Goal: Task Accomplishment & Management: Use online tool/utility

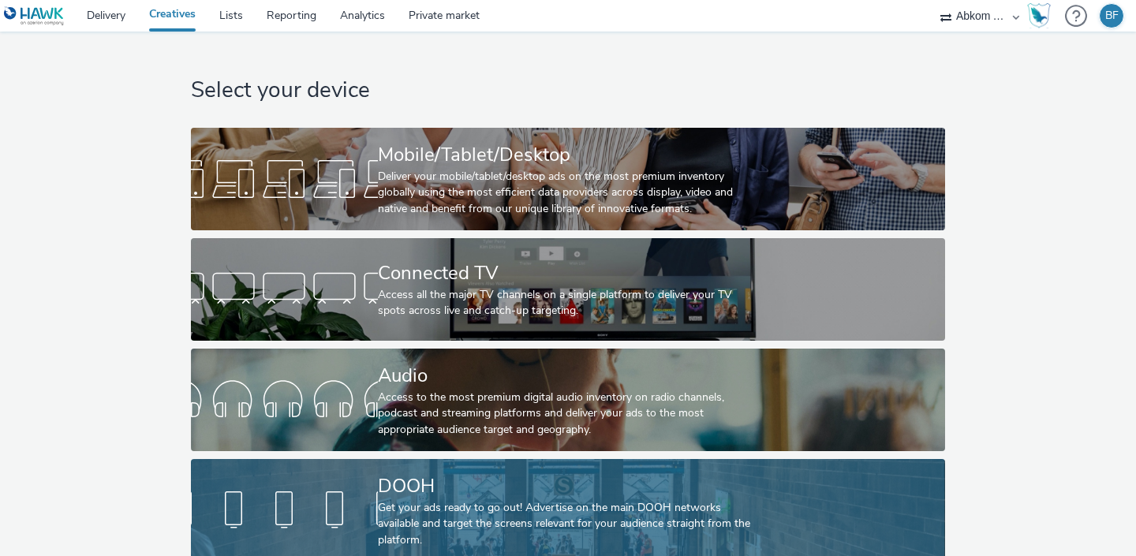
click at [346, 514] on div at bounding box center [284, 510] width 187 height 50
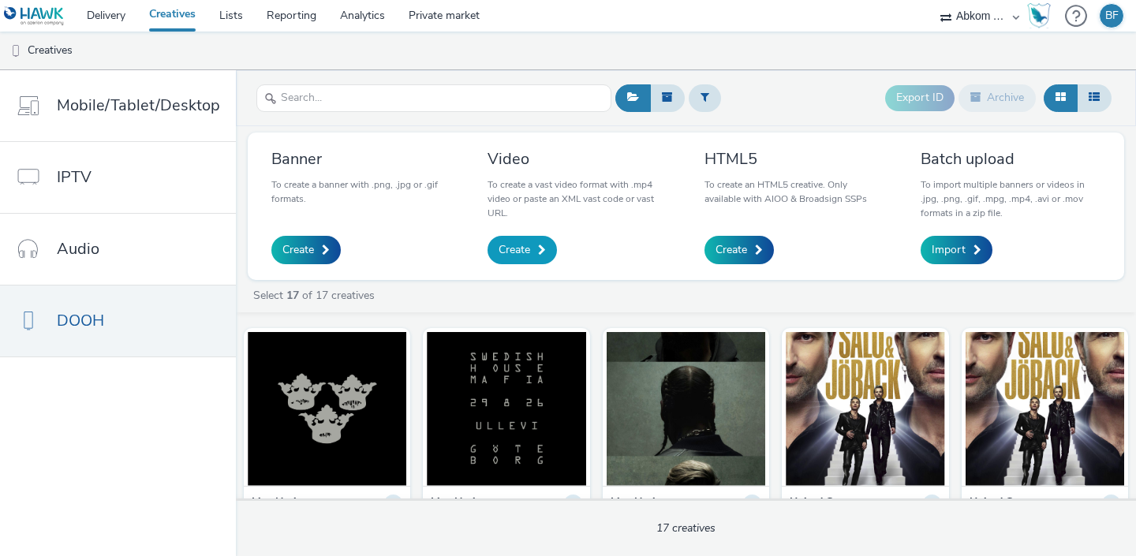
click at [523, 251] on span "Create" at bounding box center [515, 250] width 32 height 16
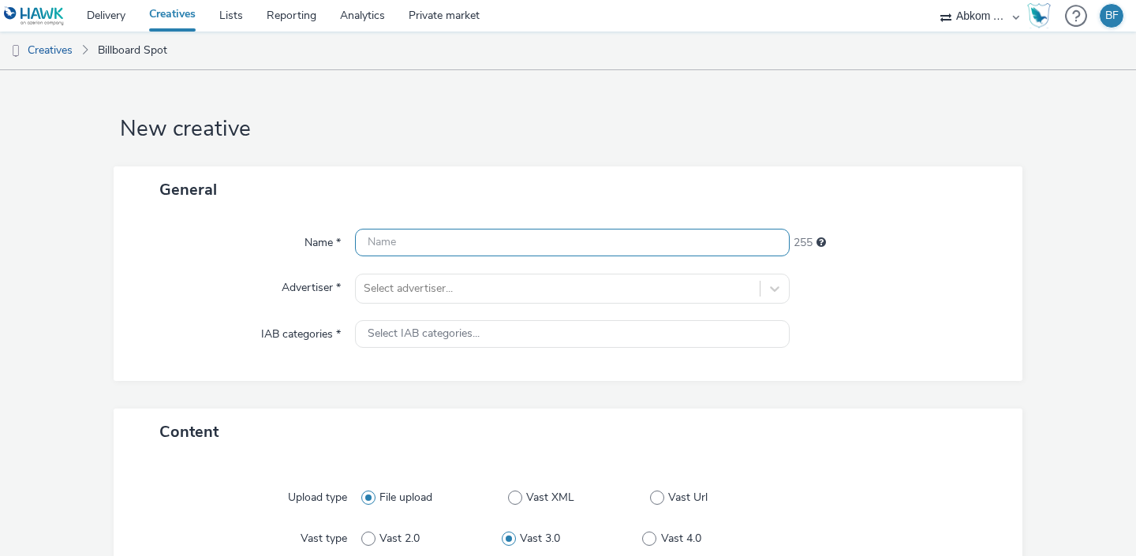
click at [523, 250] on input "text" at bounding box center [572, 243] width 435 height 28
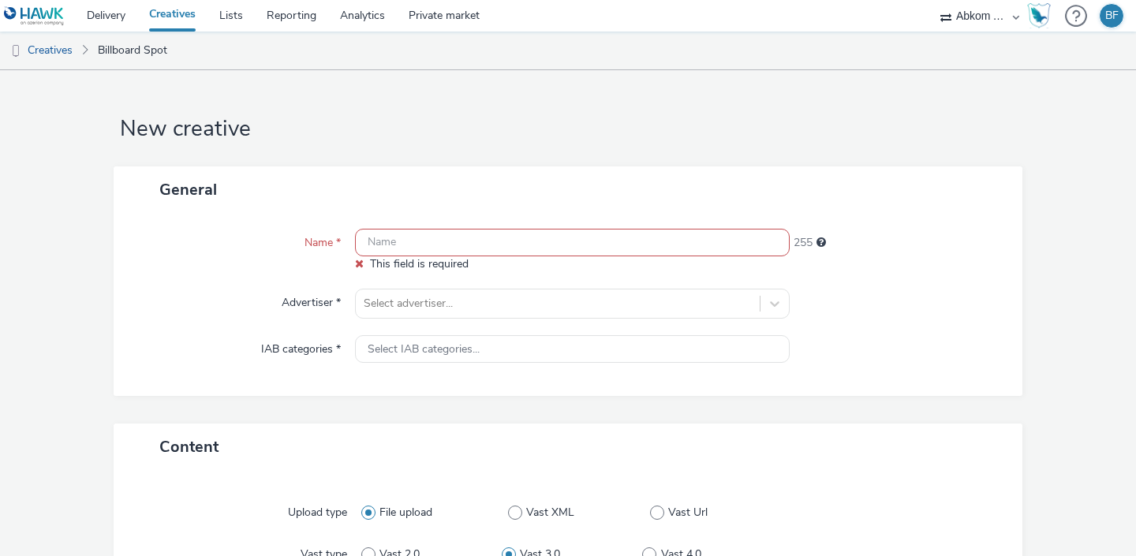
click at [399, 244] on input "text" at bounding box center [572, 243] width 435 height 28
paste input "SwedishHouseMafia2026_Mastercard_DOOH_624x1104"
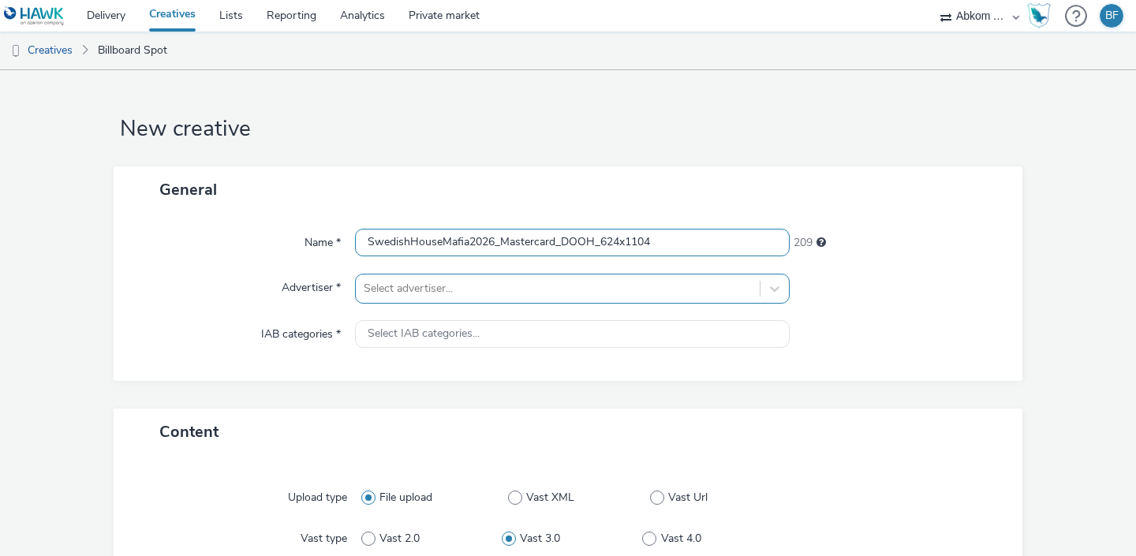
type input "SwedishHouseMafia2026_Mastercard_DOOH_624x1104"
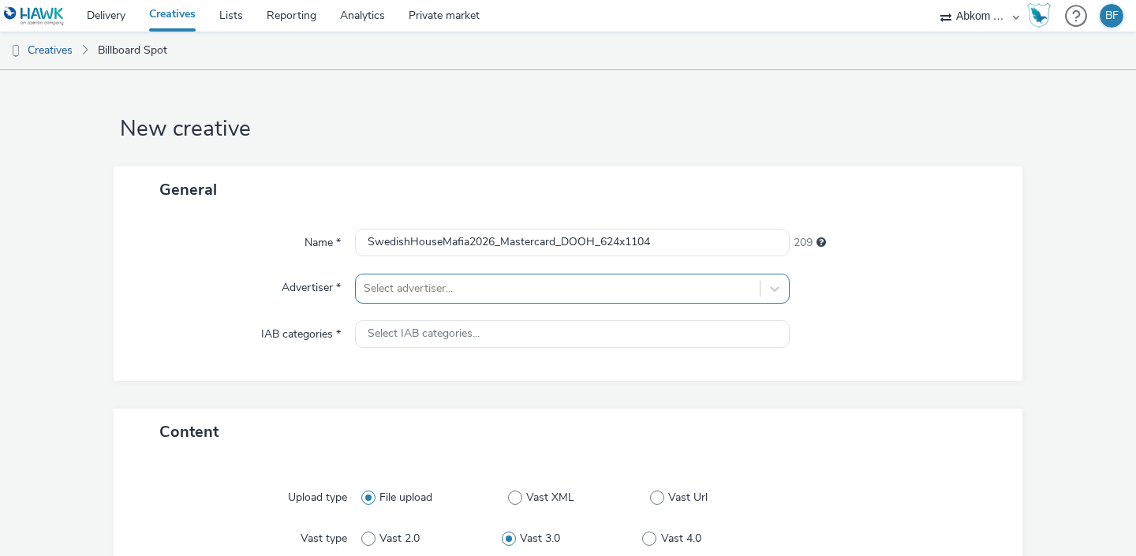
click at [472, 290] on div at bounding box center [558, 288] width 388 height 19
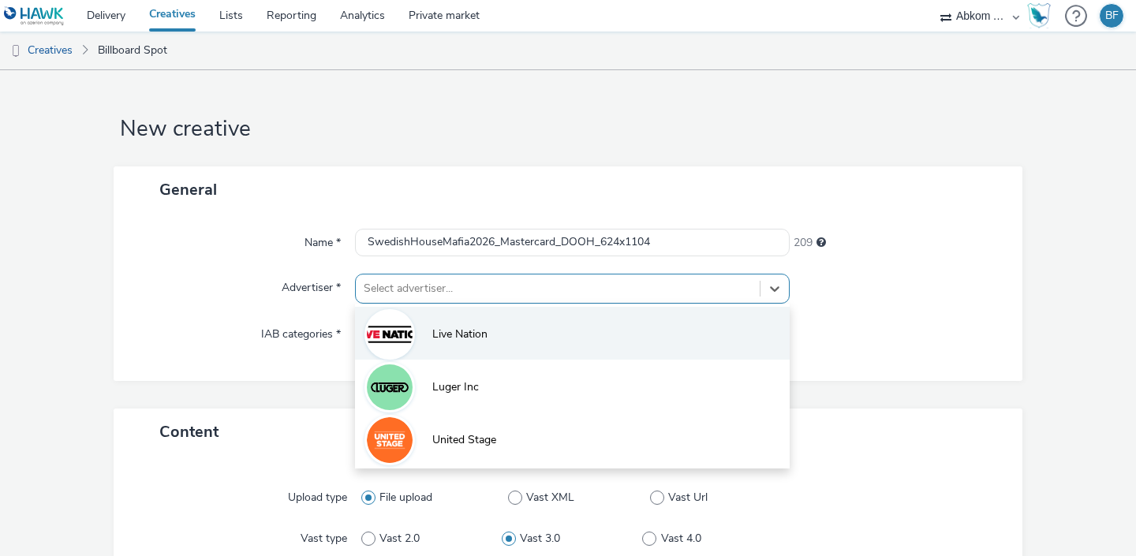
click at [464, 333] on span "Live Nation" at bounding box center [459, 335] width 55 height 16
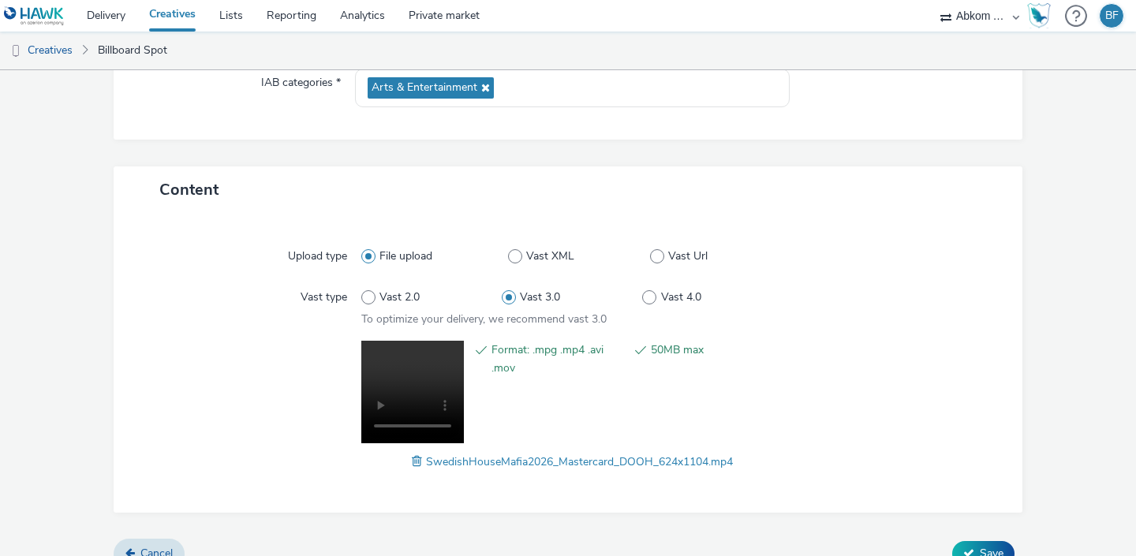
scroll to position [275, 0]
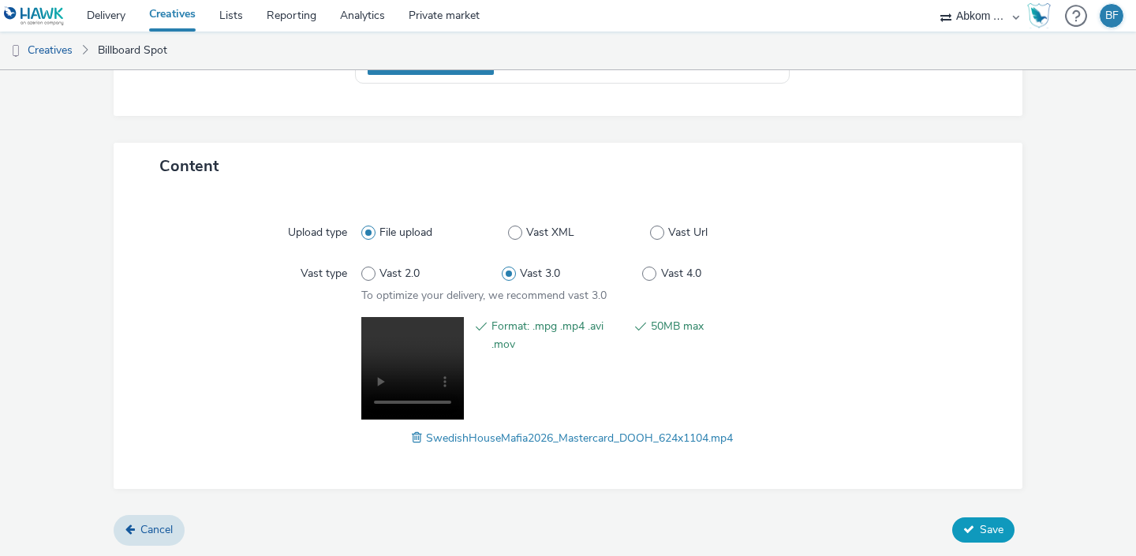
click at [990, 530] on span "Save" at bounding box center [992, 529] width 24 height 15
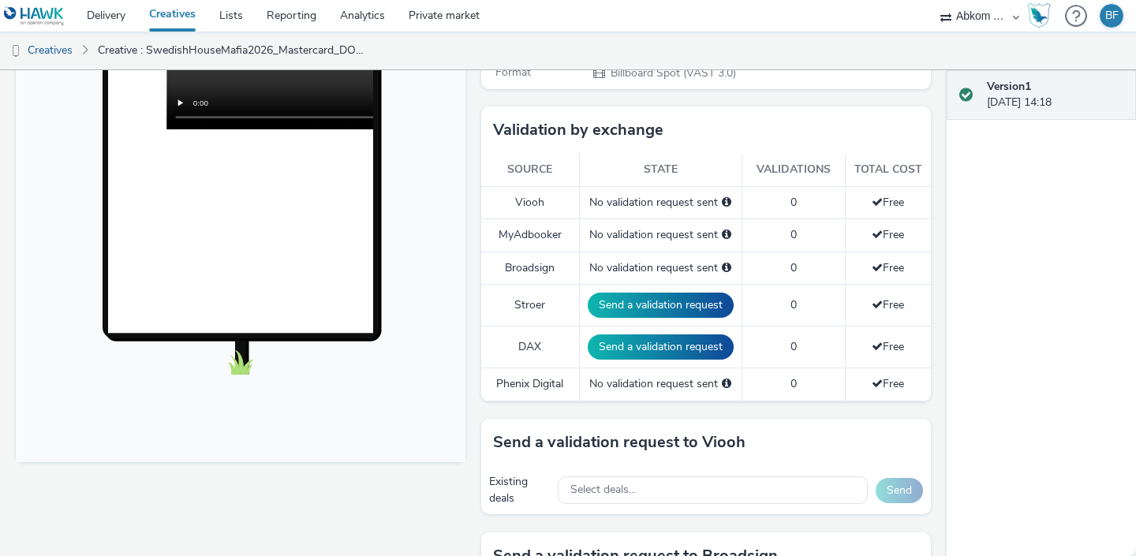
scroll to position [375, 0]
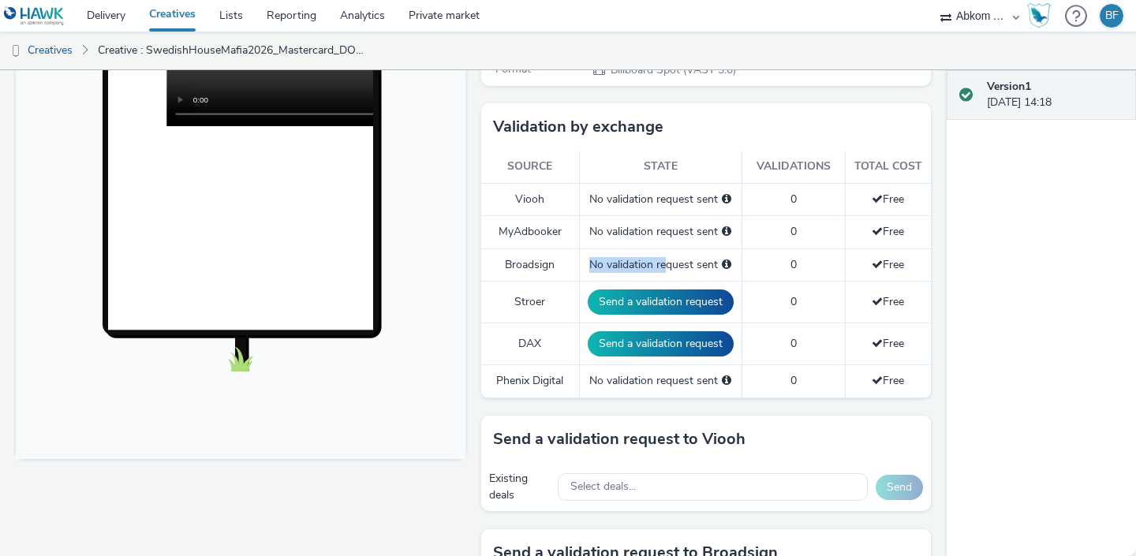
drag, startPoint x: 590, startPoint y: 267, endPoint x: 679, endPoint y: 268, distance: 89.2
click at [678, 268] on div "No validation request sent" at bounding box center [661, 265] width 146 height 16
click at [679, 268] on div "No validation request sent" at bounding box center [661, 265] width 146 height 16
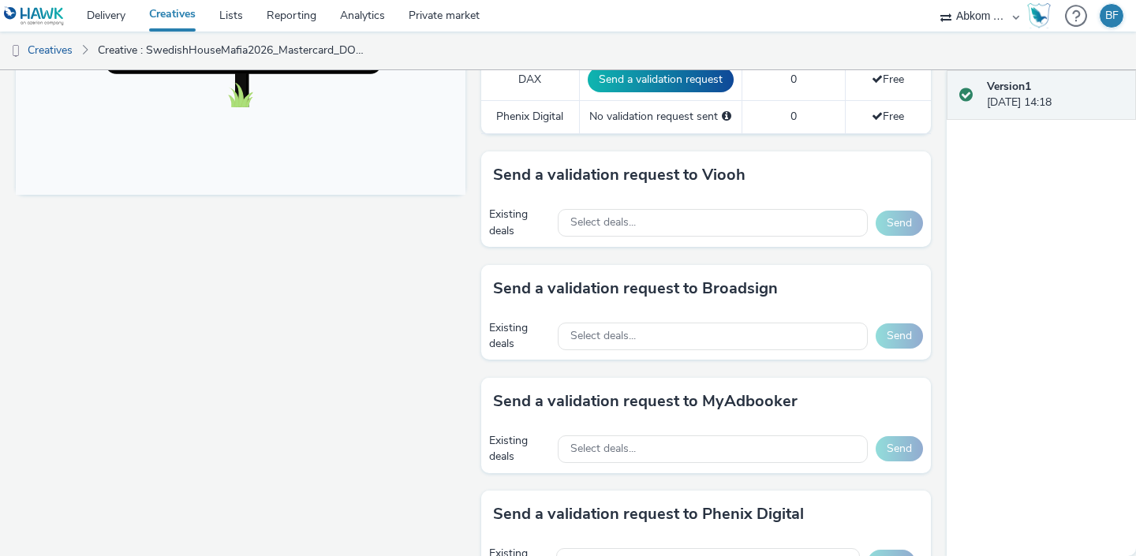
scroll to position [649, 0]
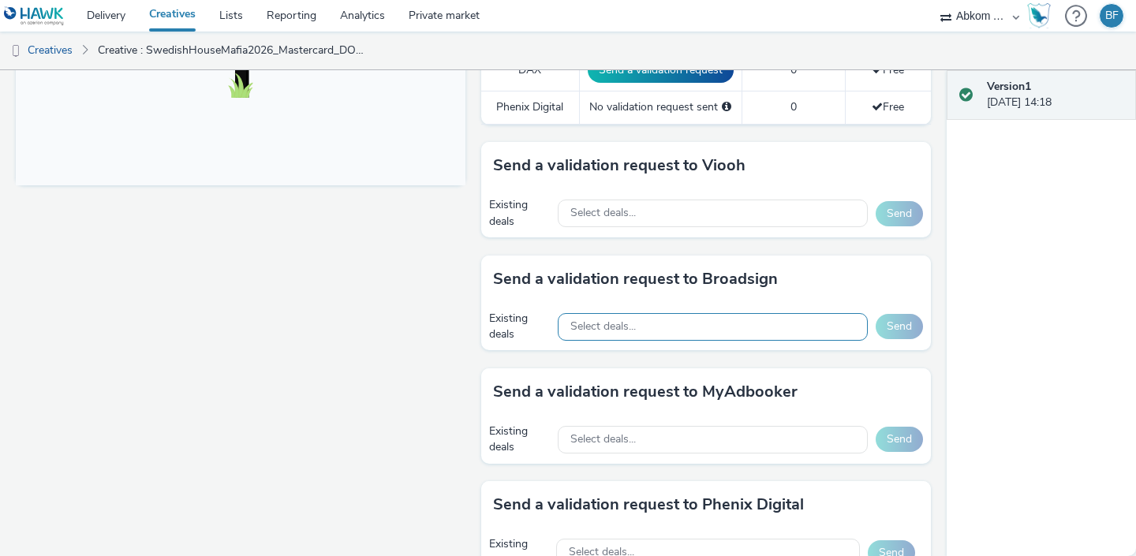
click at [803, 322] on div "Select deals..." at bounding box center [713, 327] width 310 height 28
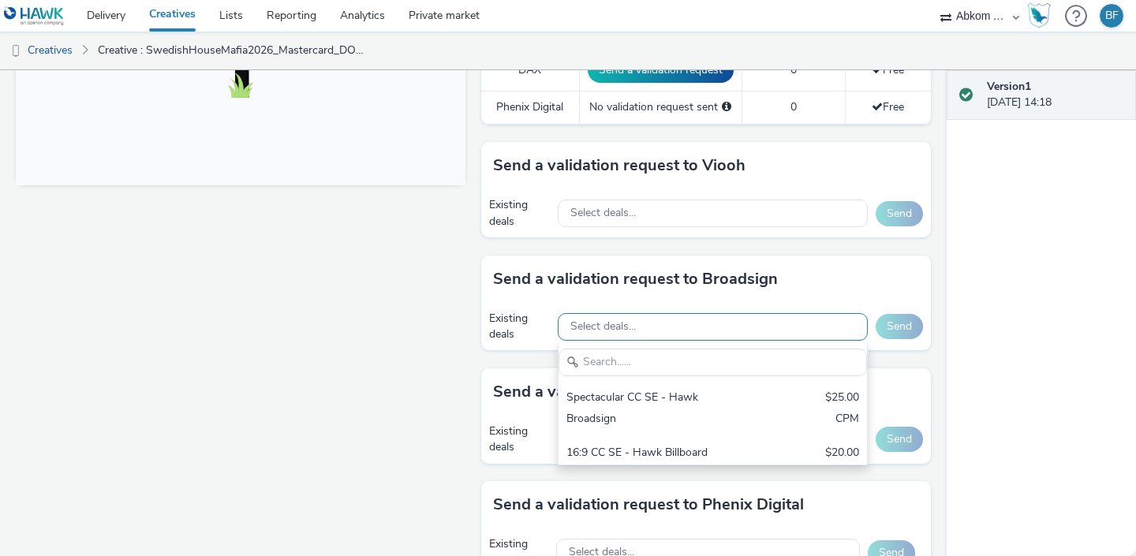
scroll to position [0, 0]
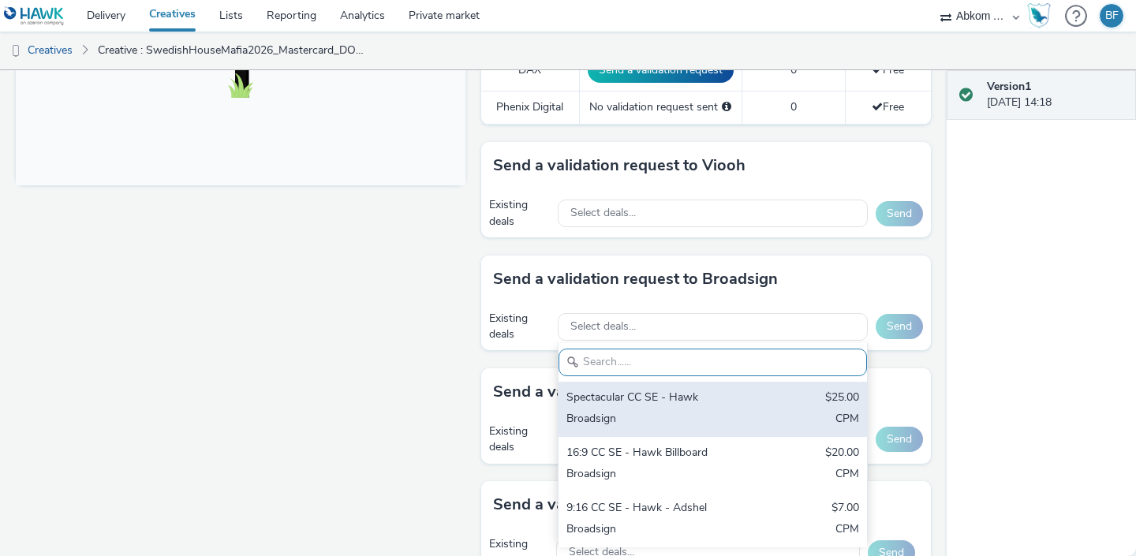
click at [736, 392] on div "Spectacular CC SE - Hawk" at bounding box center [663, 399] width 193 height 18
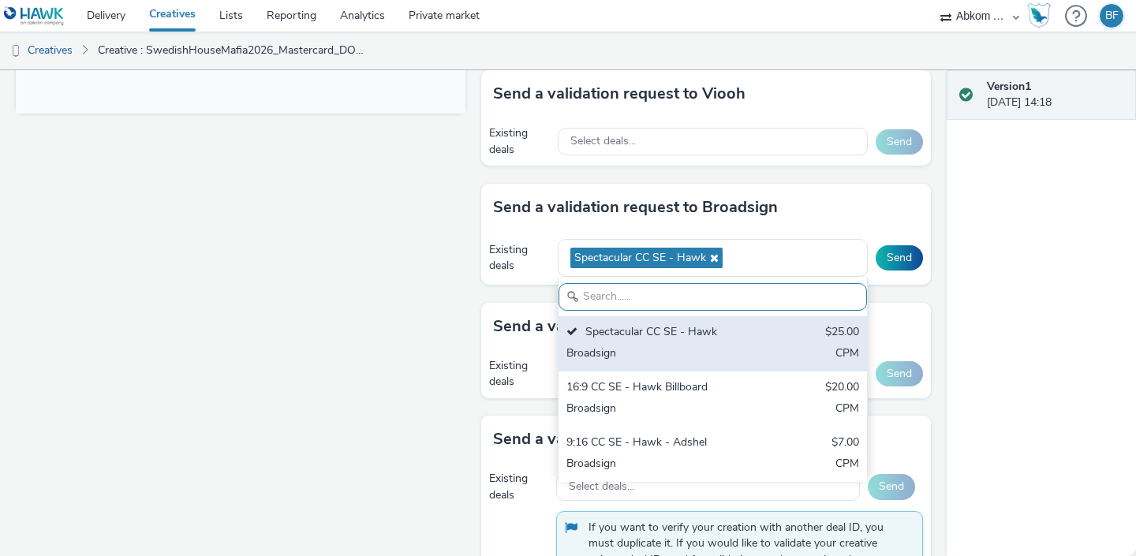
scroll to position [723, 0]
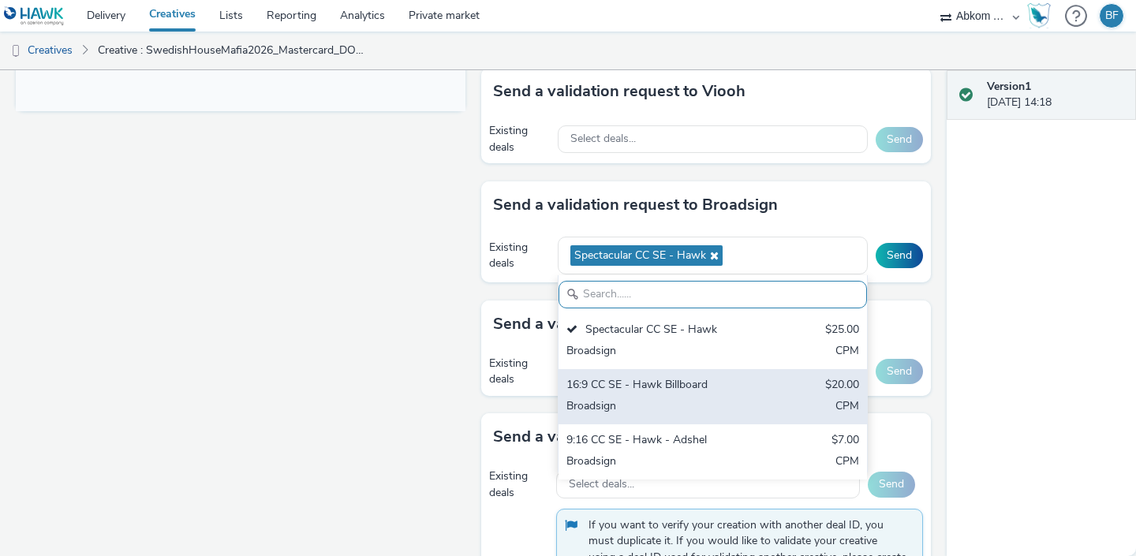
click at [700, 394] on div "16:9 CC SE - Hawk Billboard" at bounding box center [663, 386] width 193 height 18
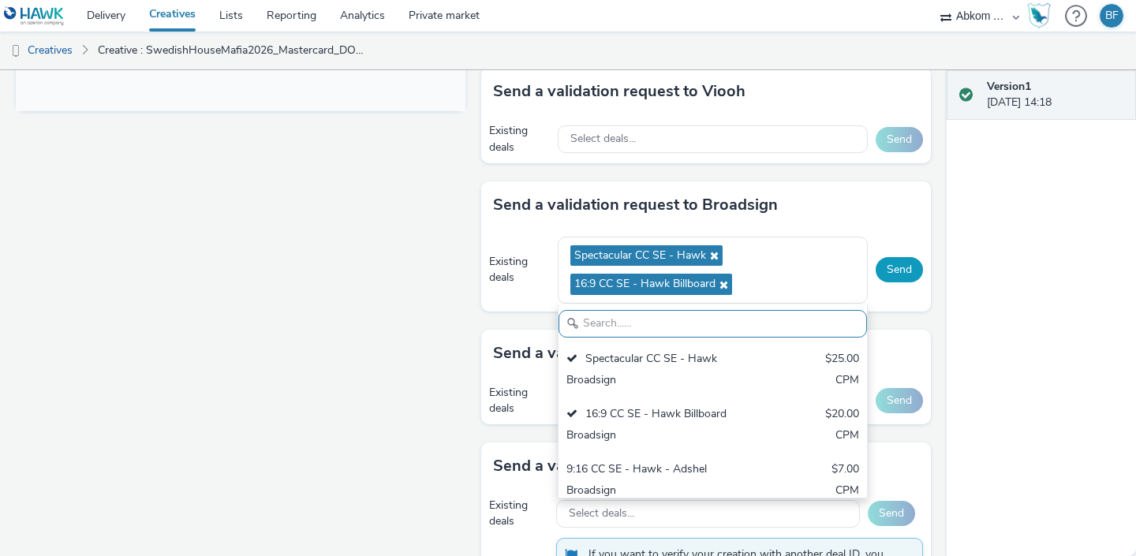
click at [896, 273] on button "Send" at bounding box center [899, 269] width 47 height 25
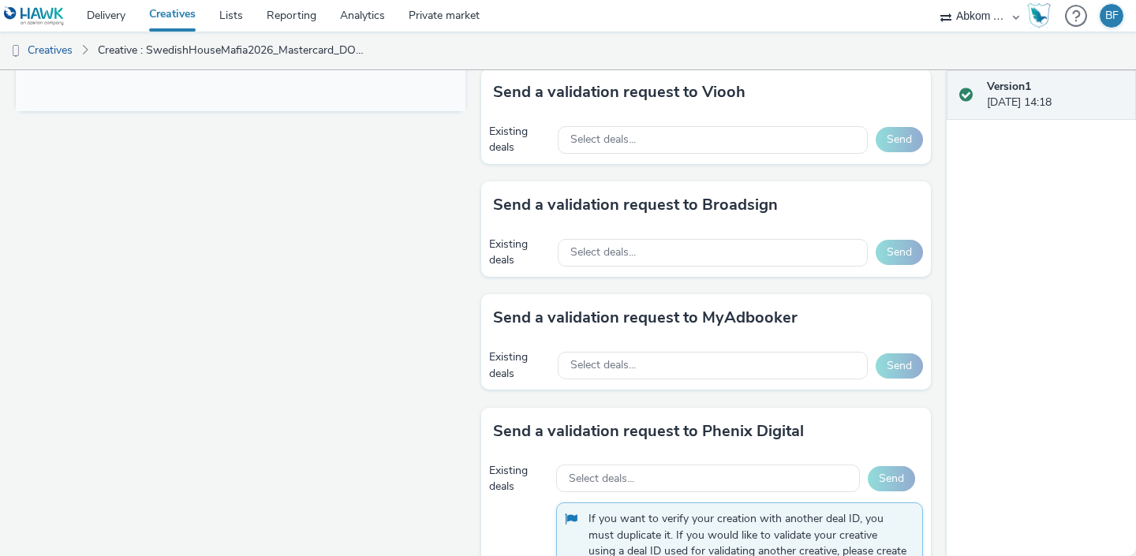
click at [181, 12] on link "Creatives" at bounding box center [172, 16] width 70 height 32
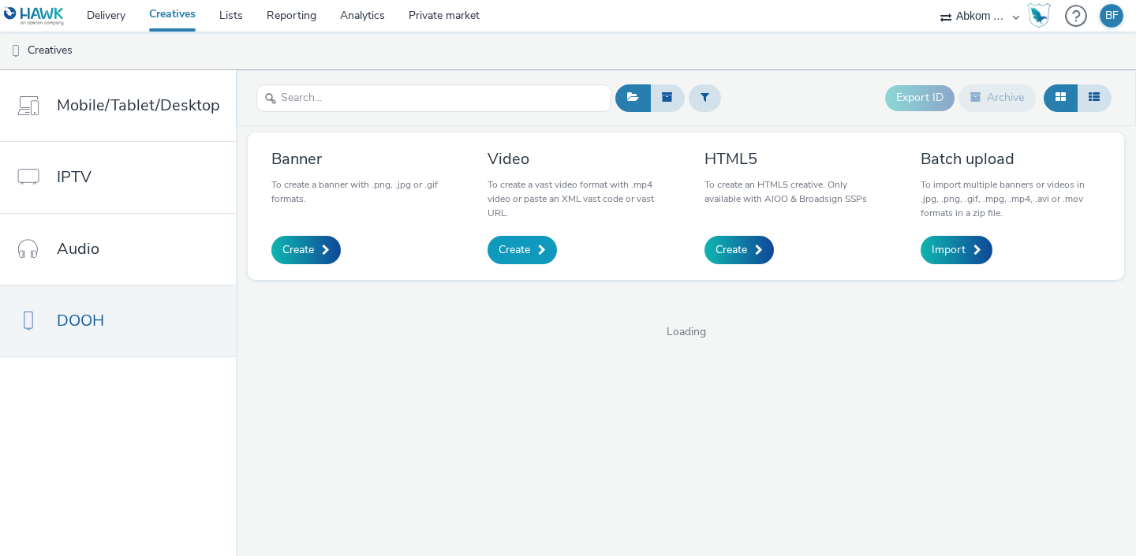
click at [520, 252] on span "Create" at bounding box center [515, 250] width 32 height 16
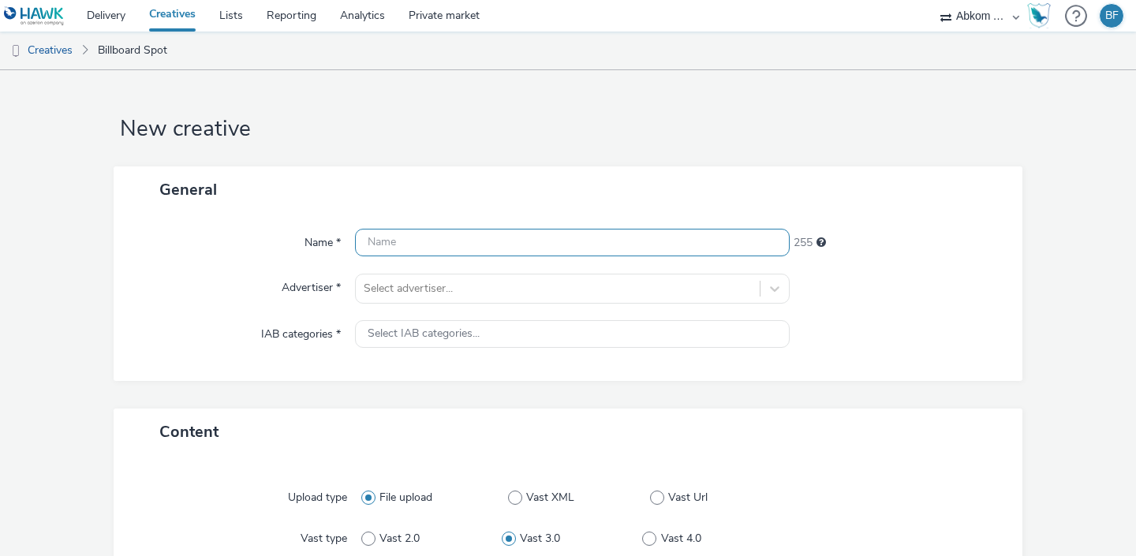
click at [417, 242] on input "text" at bounding box center [572, 243] width 435 height 28
paste input "SwedishHouseMafia2026_Mastercard_DOOH_936x1656"
type input "SwedishHouseMafia2026_Mastercard_DOOH_936x1656"
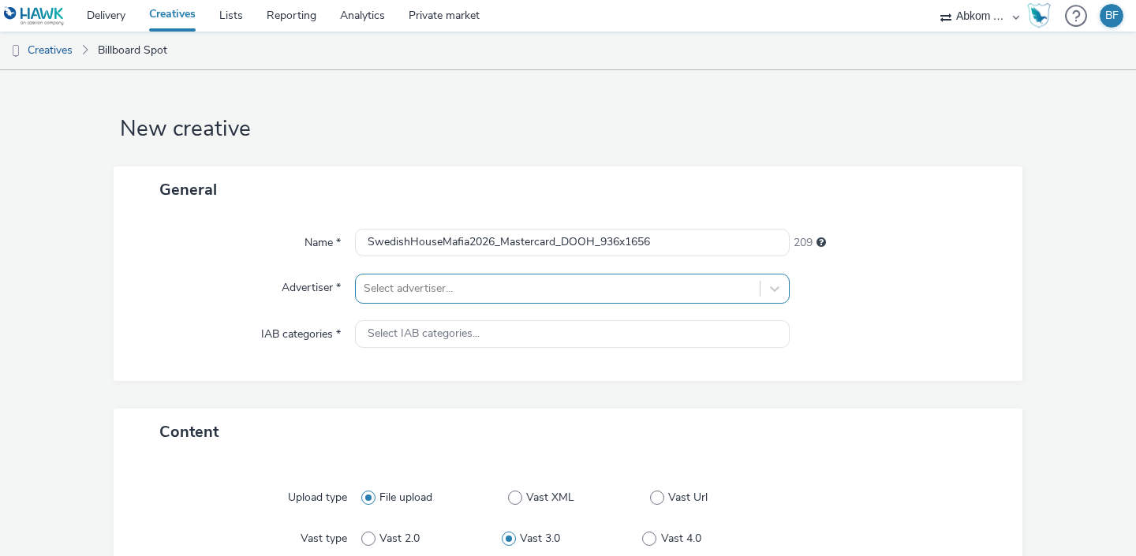
click at [644, 291] on div at bounding box center [558, 288] width 388 height 19
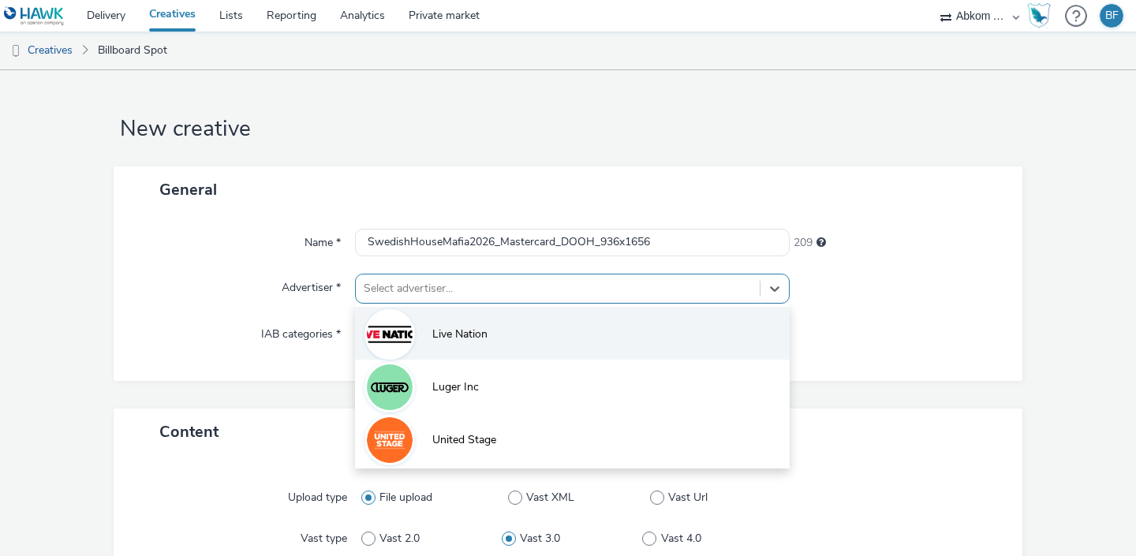
click at [617, 322] on li "Live Nation" at bounding box center [572, 333] width 435 height 53
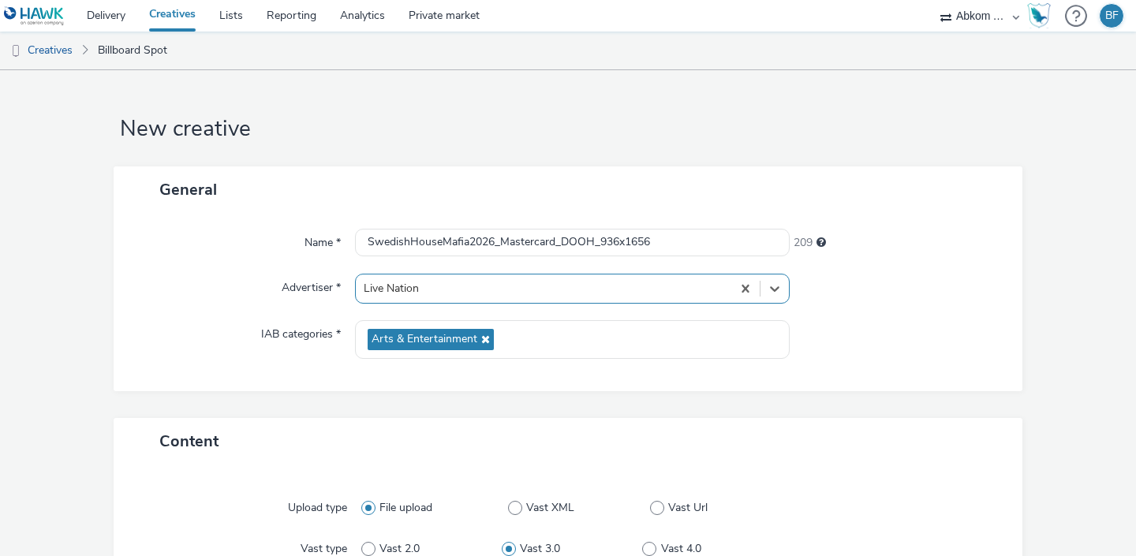
click at [539, 384] on div "Name * SwedishHouseMafia2026_Mastercard_DOOH_936x1656 209 Advertiser * option L…" at bounding box center [568, 302] width 909 height 178
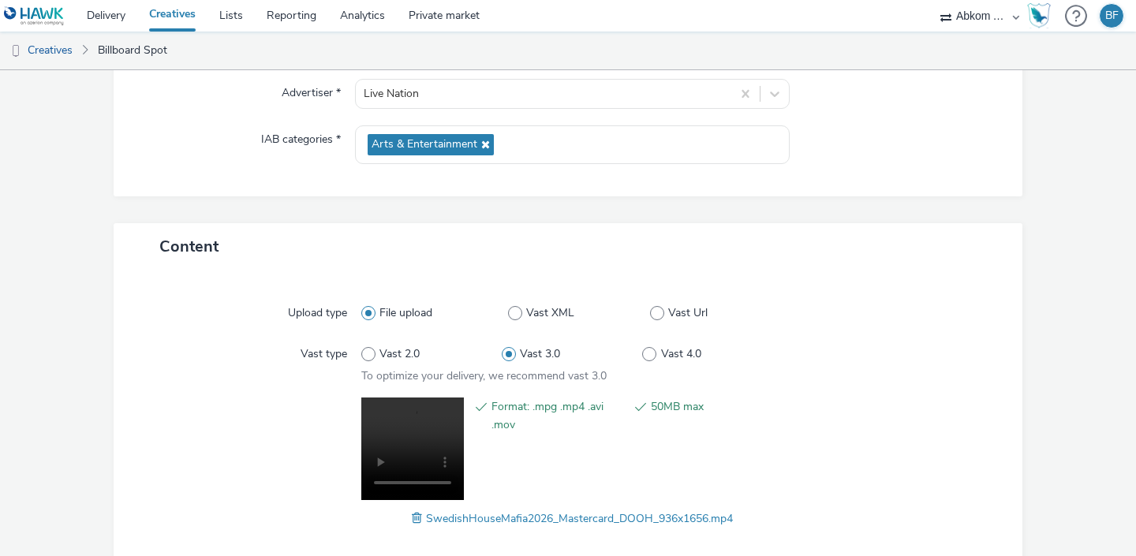
scroll to position [275, 0]
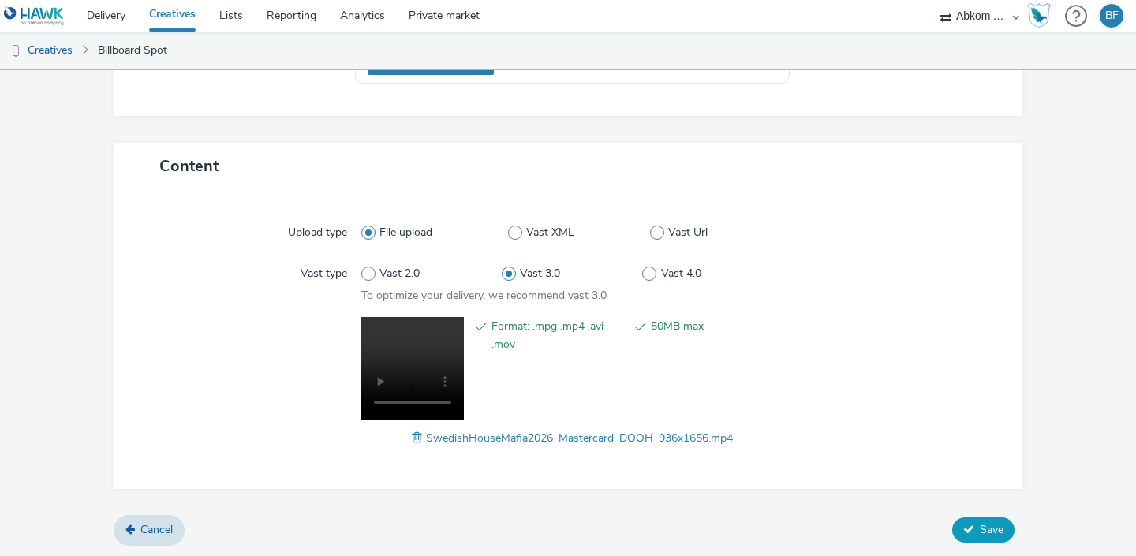
click at [977, 525] on button "Save" at bounding box center [983, 530] width 62 height 25
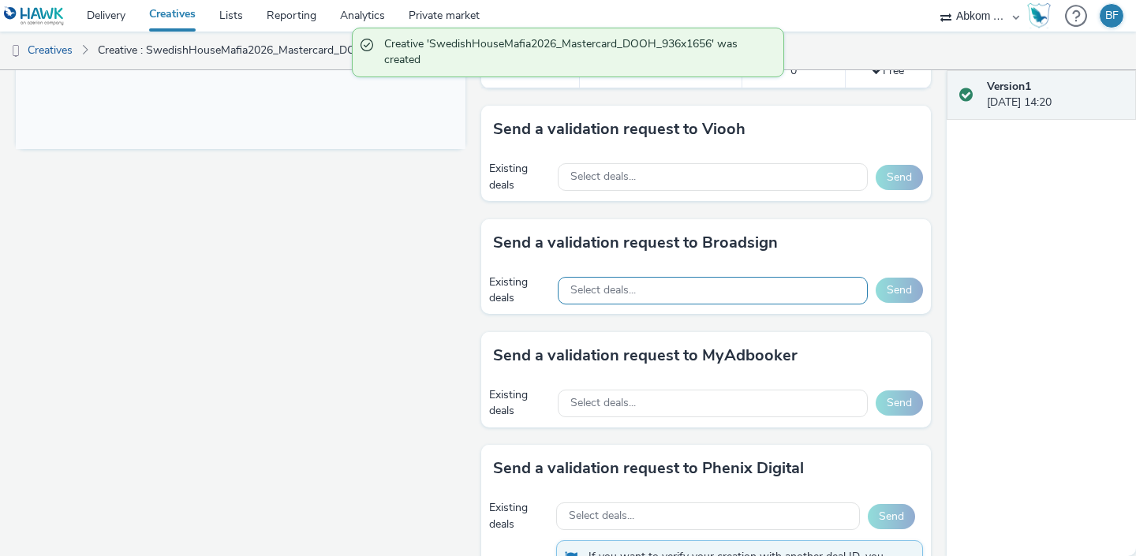
click at [649, 295] on div "Select deals..." at bounding box center [713, 291] width 310 height 28
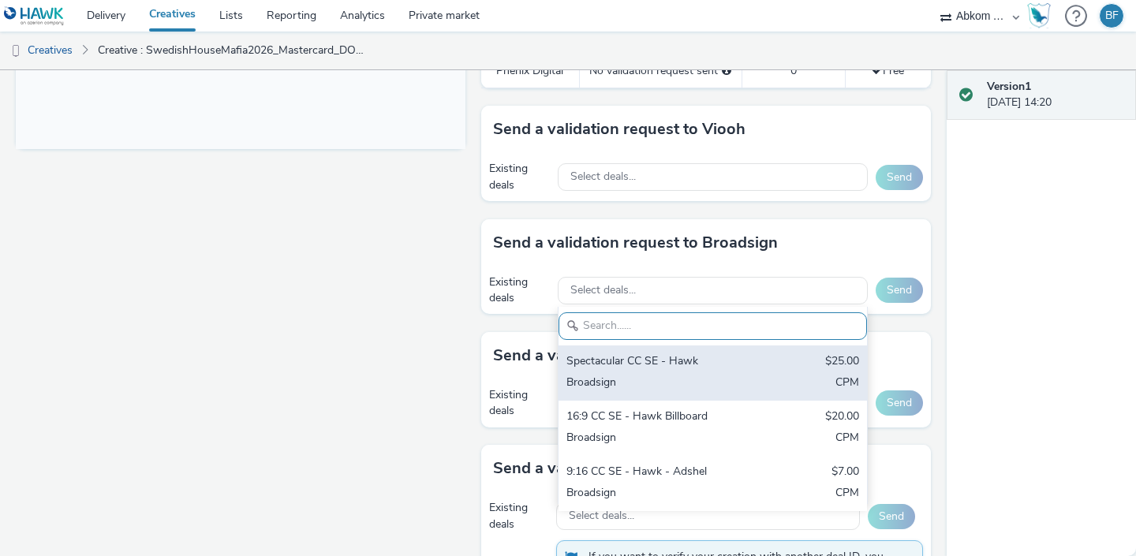
click at [622, 367] on div "Spectacular CC SE - Hawk" at bounding box center [663, 362] width 193 height 18
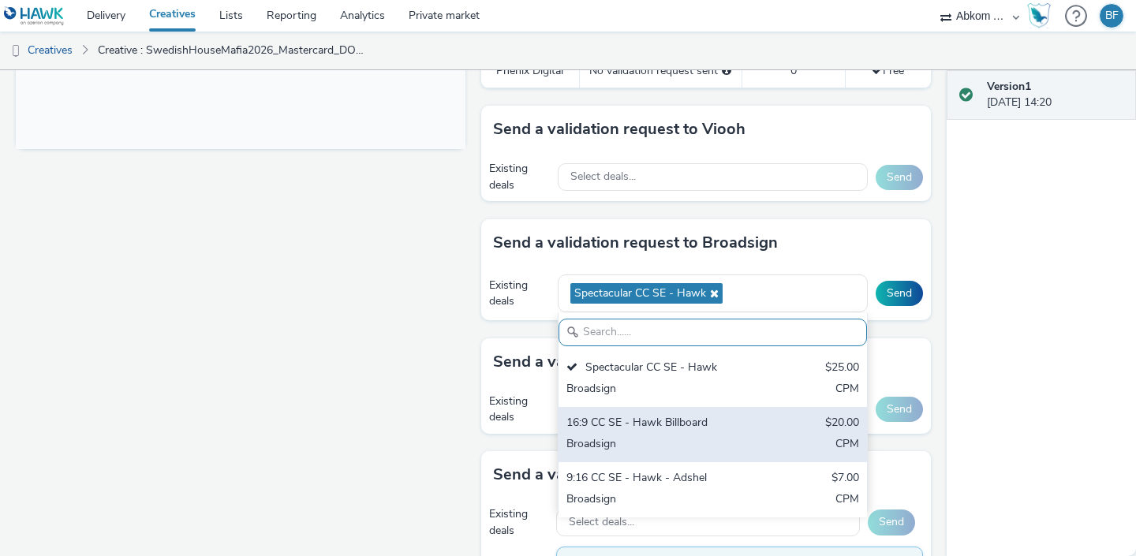
click at [644, 436] on div "Broadsign" at bounding box center [663, 445] width 193 height 18
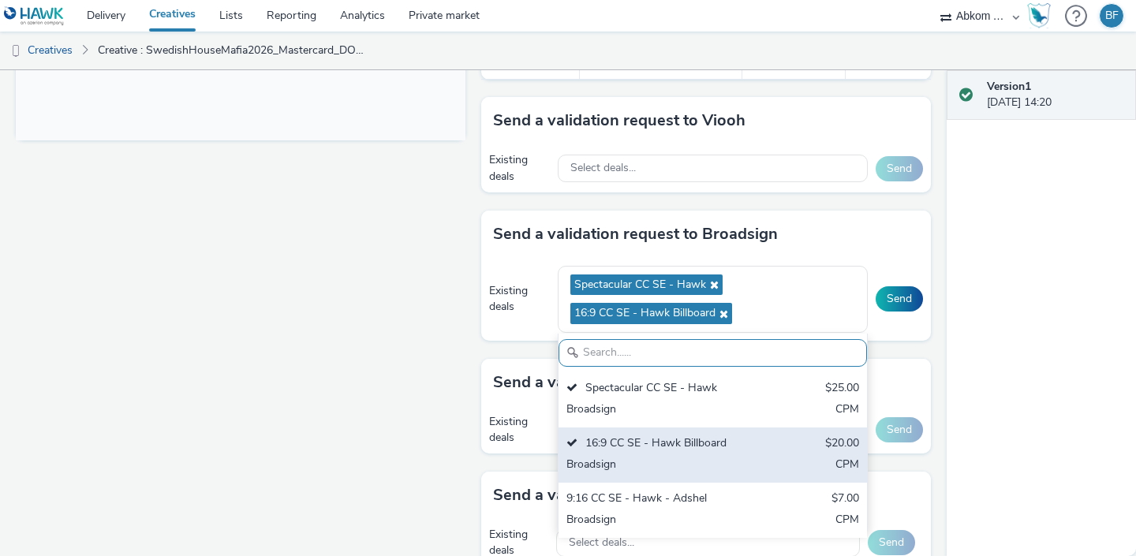
scroll to position [693, 0]
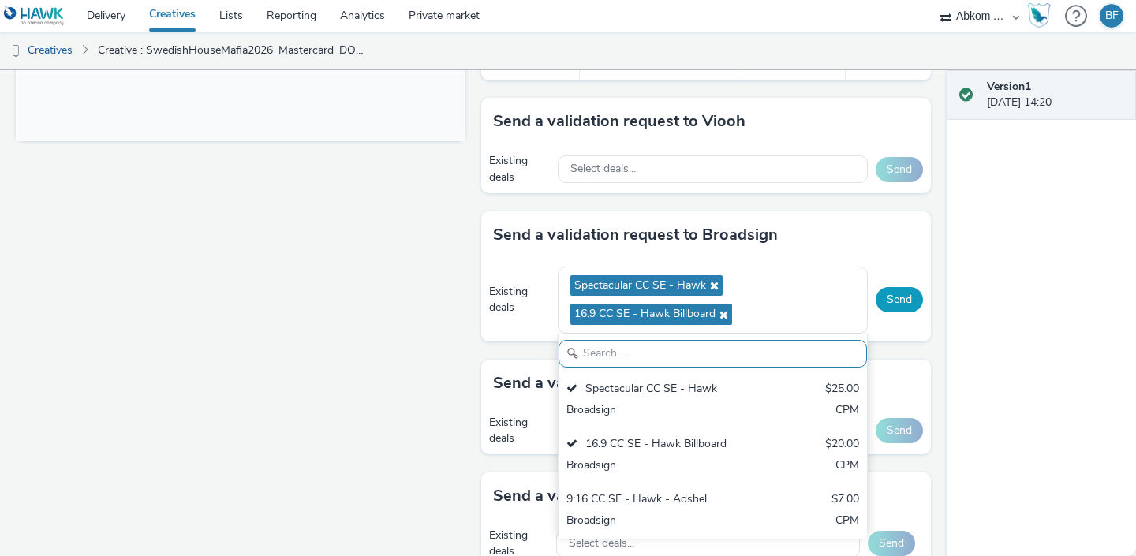
click at [885, 297] on button "Send" at bounding box center [899, 299] width 47 height 25
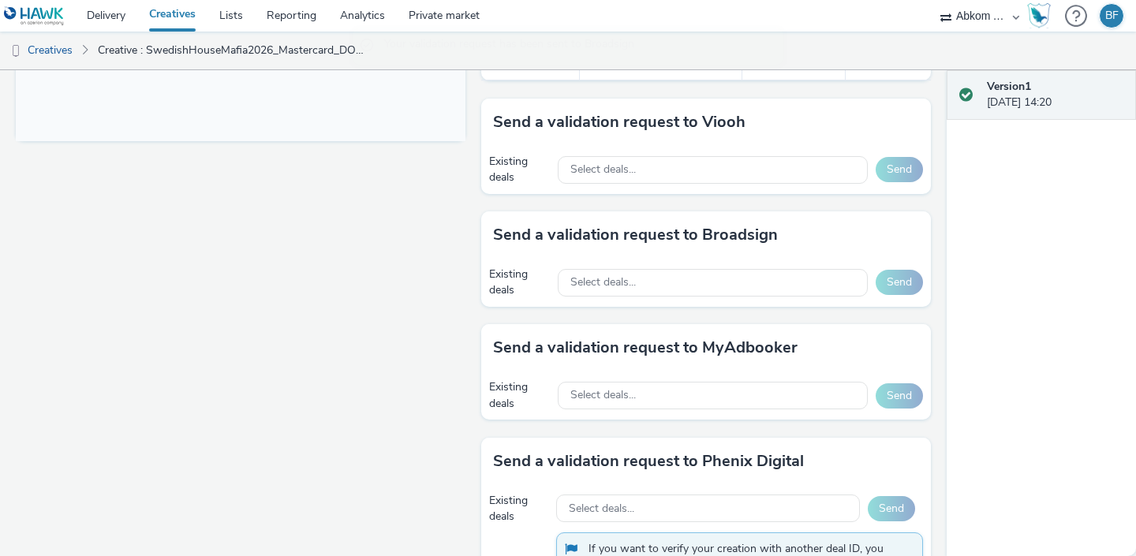
click at [184, 23] on link "Creatives" at bounding box center [172, 16] width 70 height 32
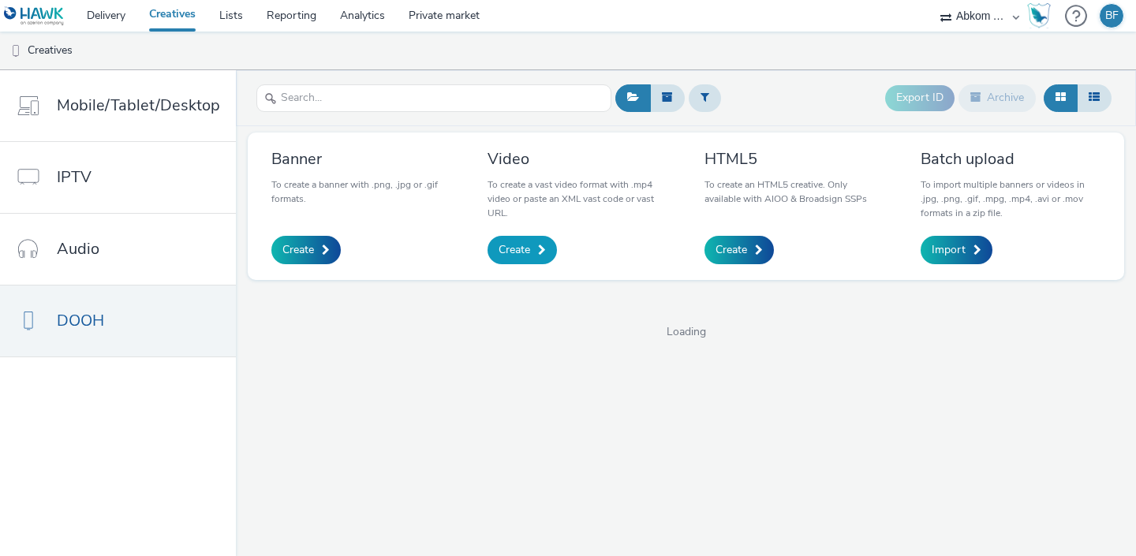
click at [518, 249] on span "Create" at bounding box center [515, 250] width 32 height 16
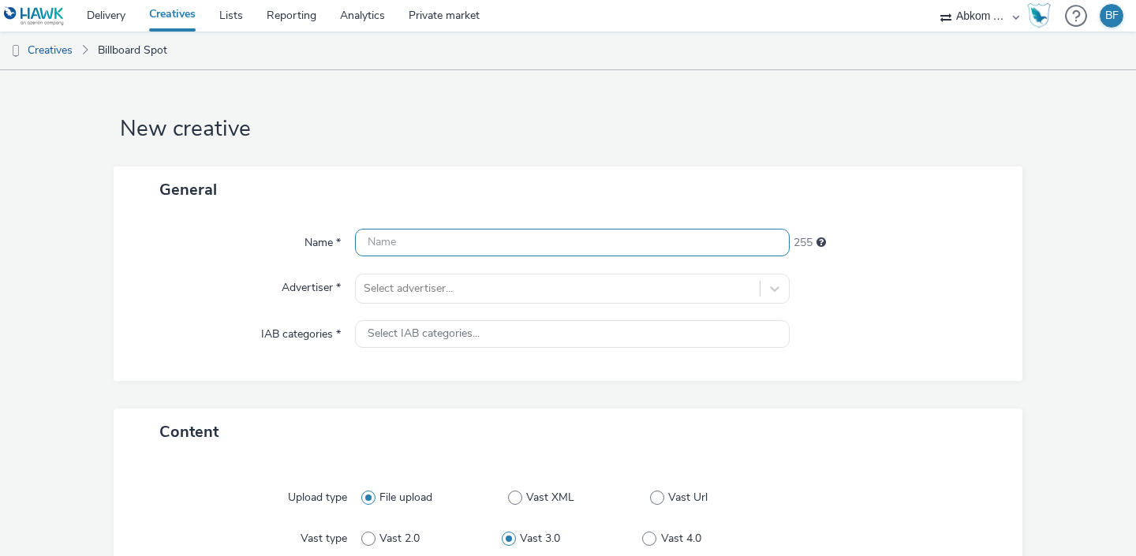
click at [473, 241] on input "text" at bounding box center [572, 243] width 435 height 28
paste input "SwedishHouseMafia2026_Mastercard_DOOH_1440x810px"
type input "SwedishHouseMafia2026_Mastercard_DOOH_1440x810px"
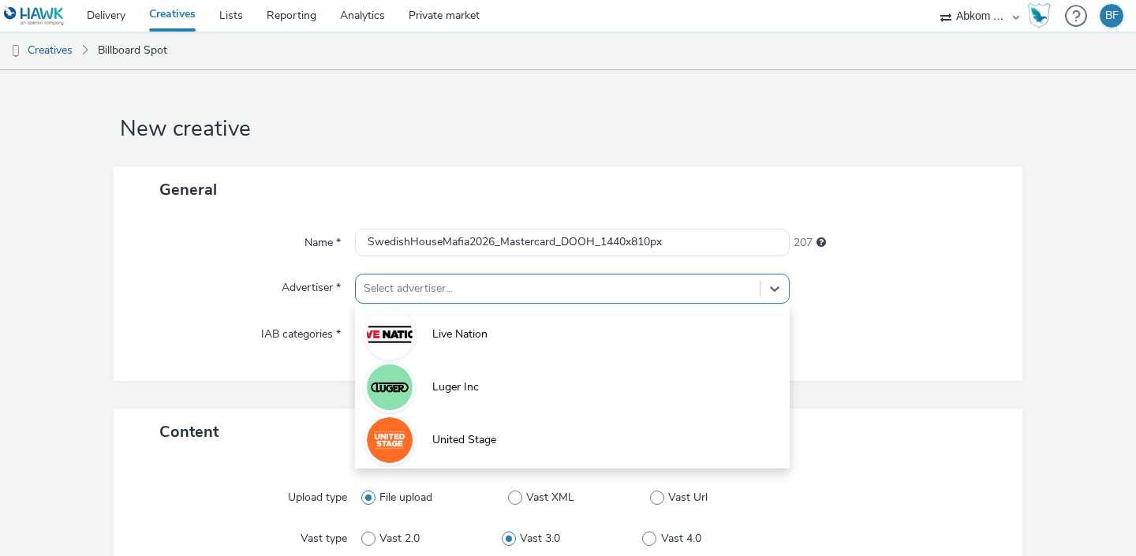
click at [441, 294] on div at bounding box center [558, 288] width 388 height 19
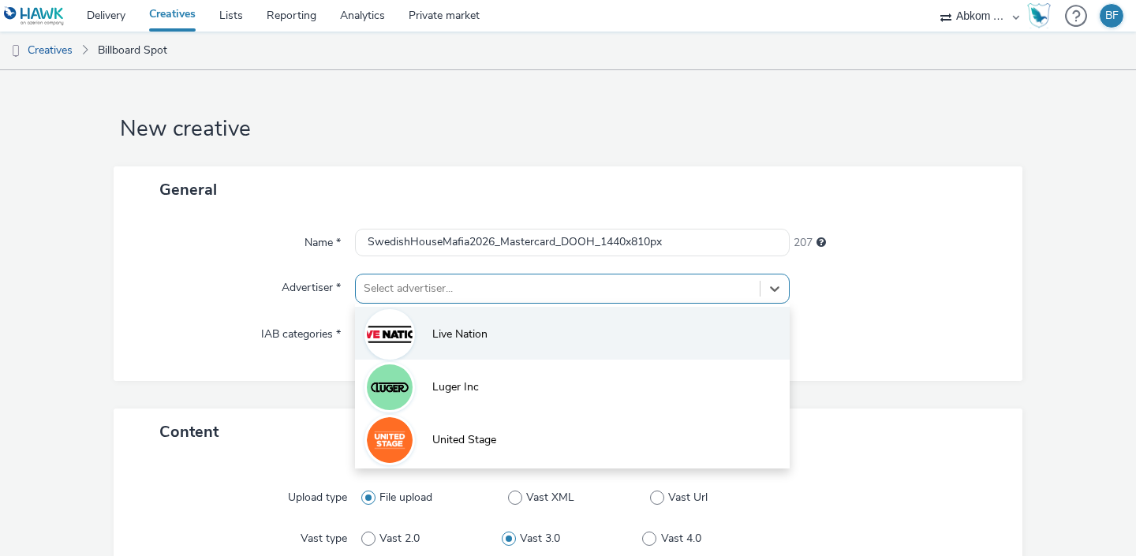
click at [436, 335] on span "Live Nation" at bounding box center [459, 335] width 55 height 16
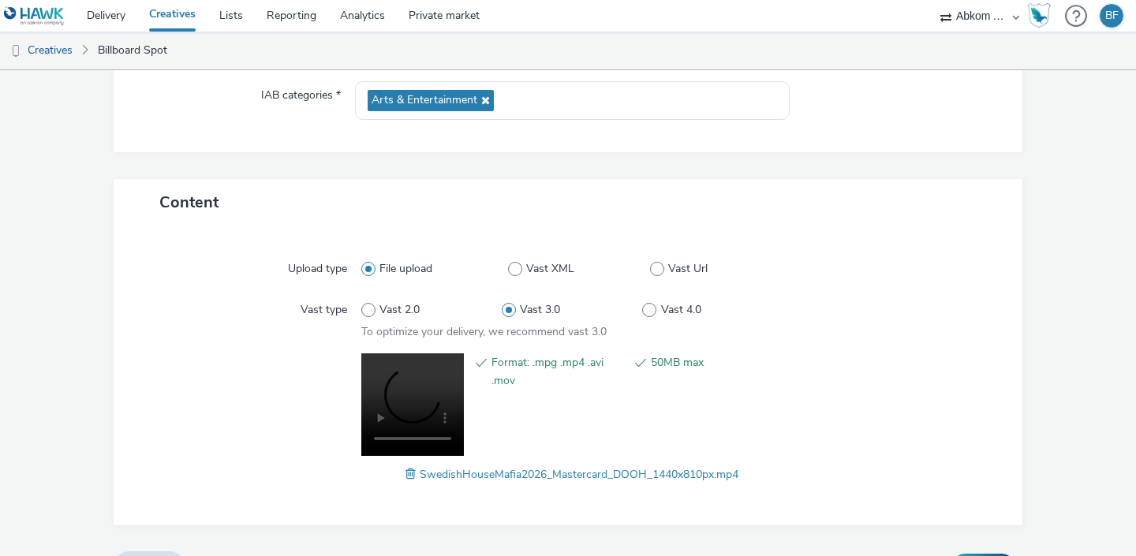
scroll to position [275, 0]
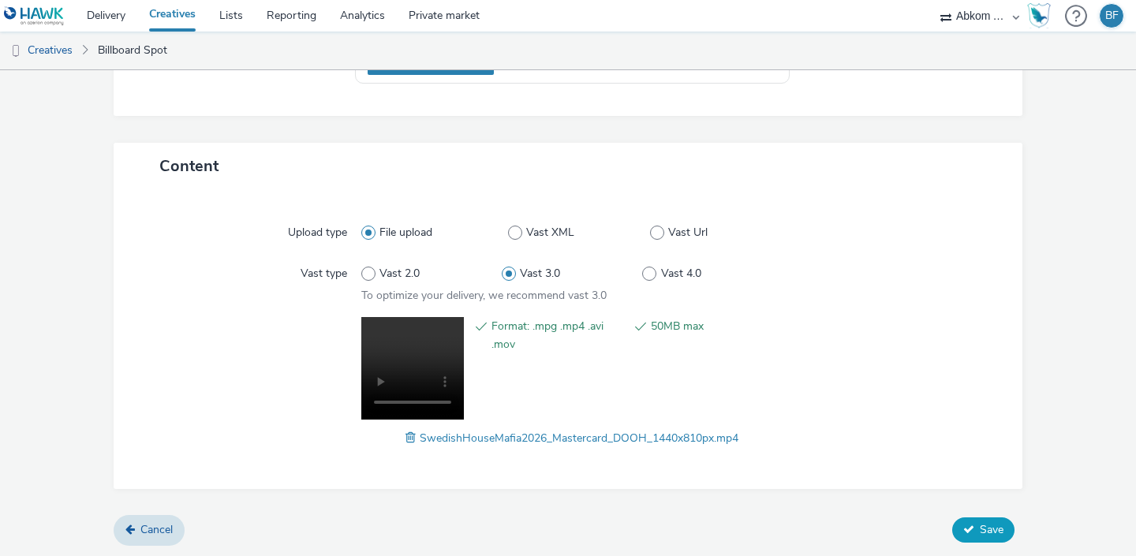
click at [987, 533] on span "Save" at bounding box center [992, 529] width 24 height 15
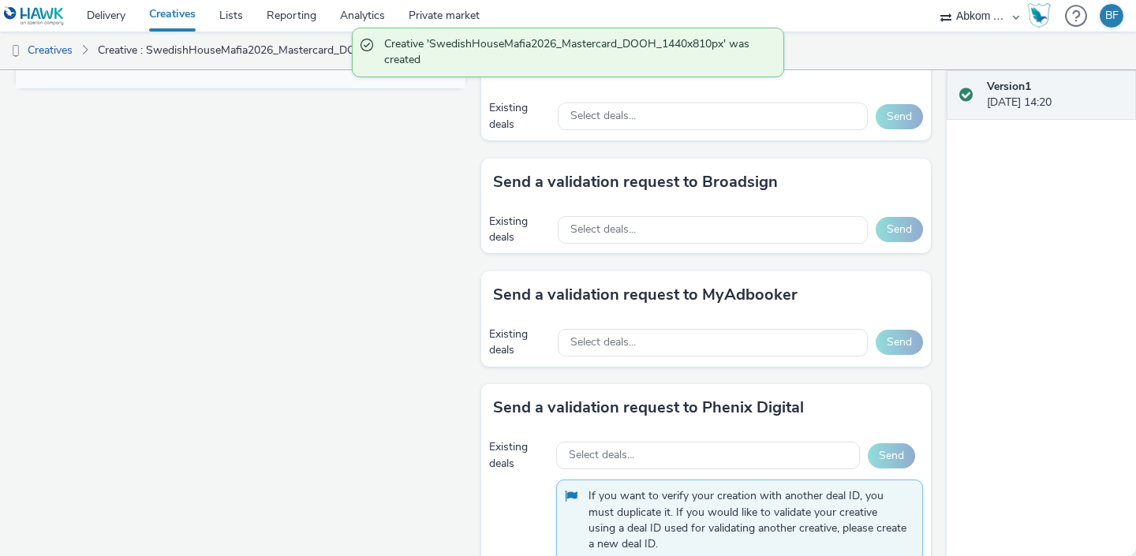
scroll to position [728, 0]
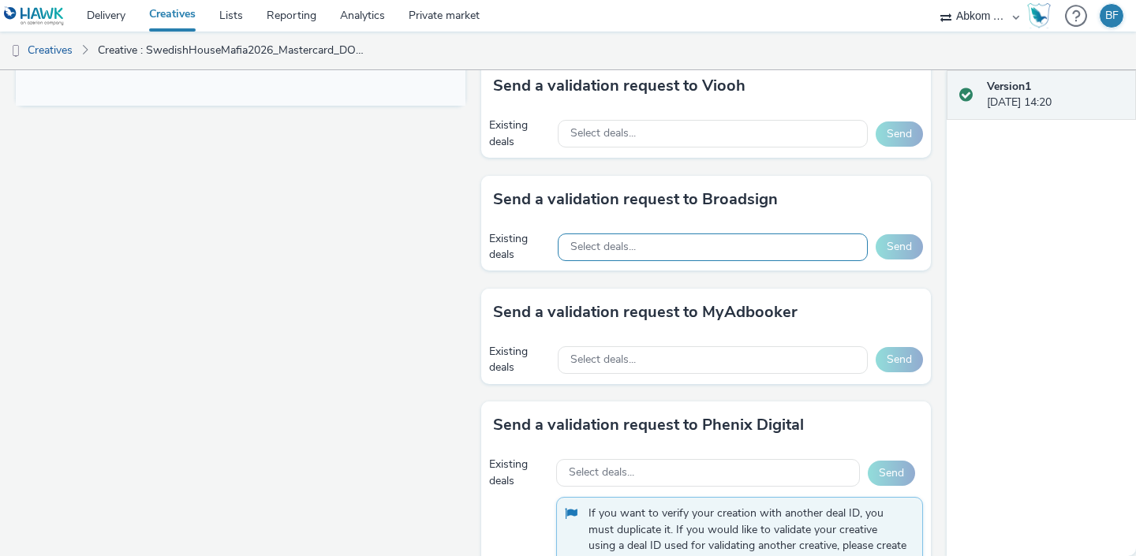
click at [732, 249] on div "Select deals..." at bounding box center [713, 248] width 310 height 28
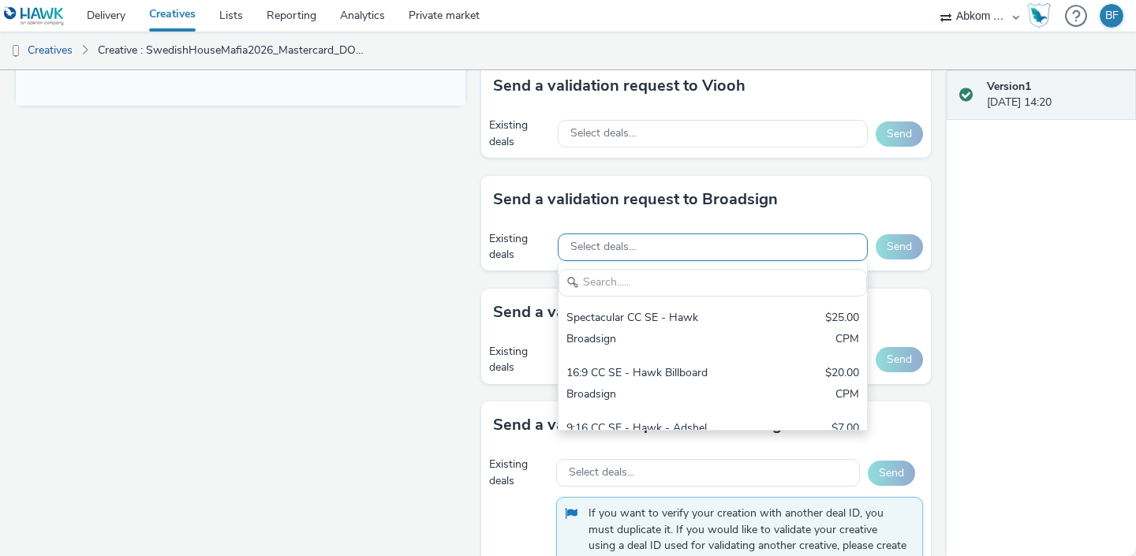
scroll to position [0, 0]
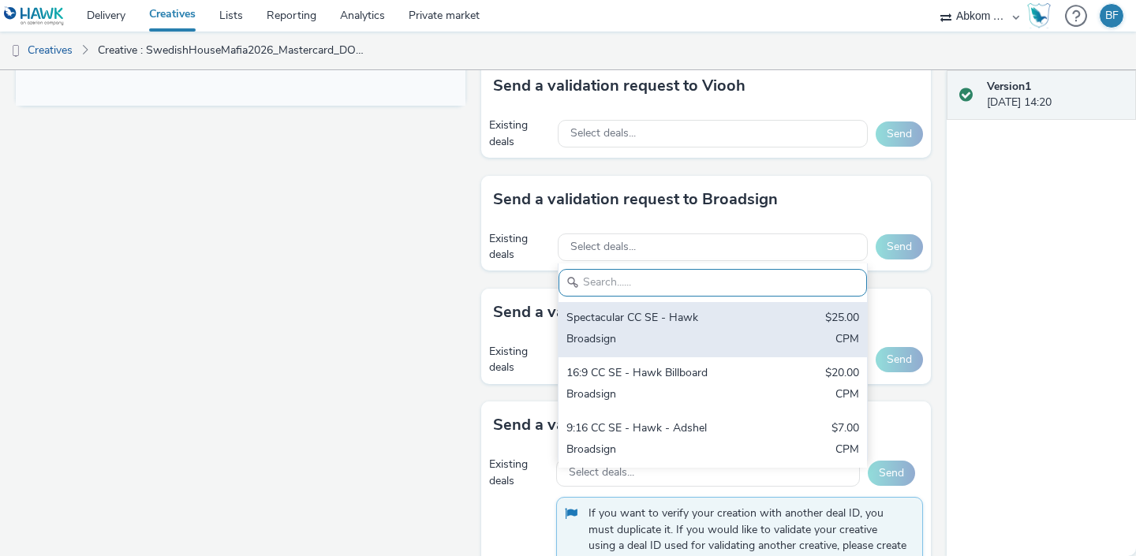
click at [701, 327] on div "Spectacular CC SE - Hawk" at bounding box center [663, 319] width 193 height 18
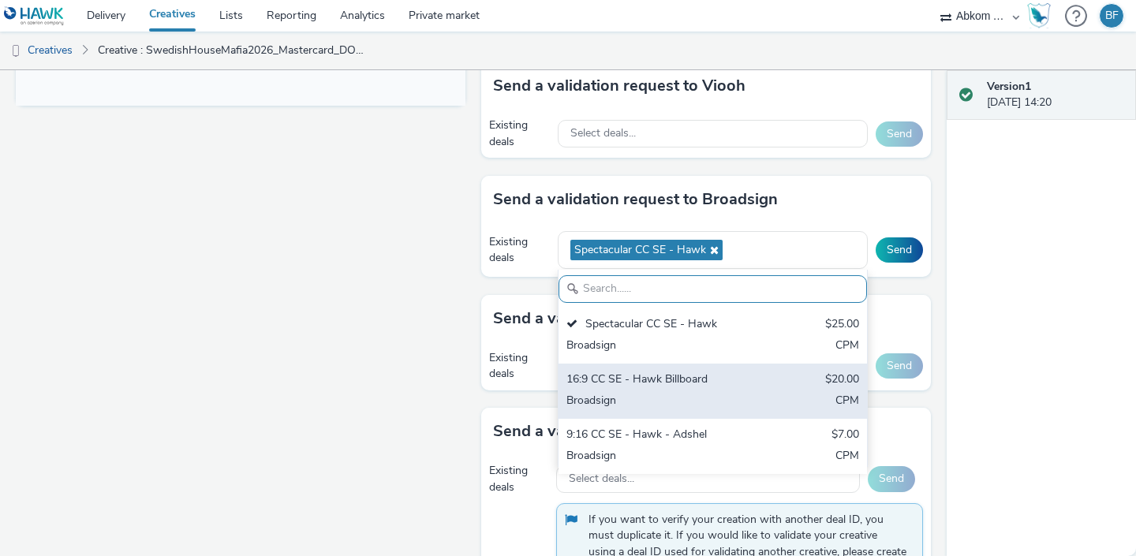
click at [684, 387] on div "16:9 CC SE - Hawk Billboard" at bounding box center [663, 381] width 193 height 18
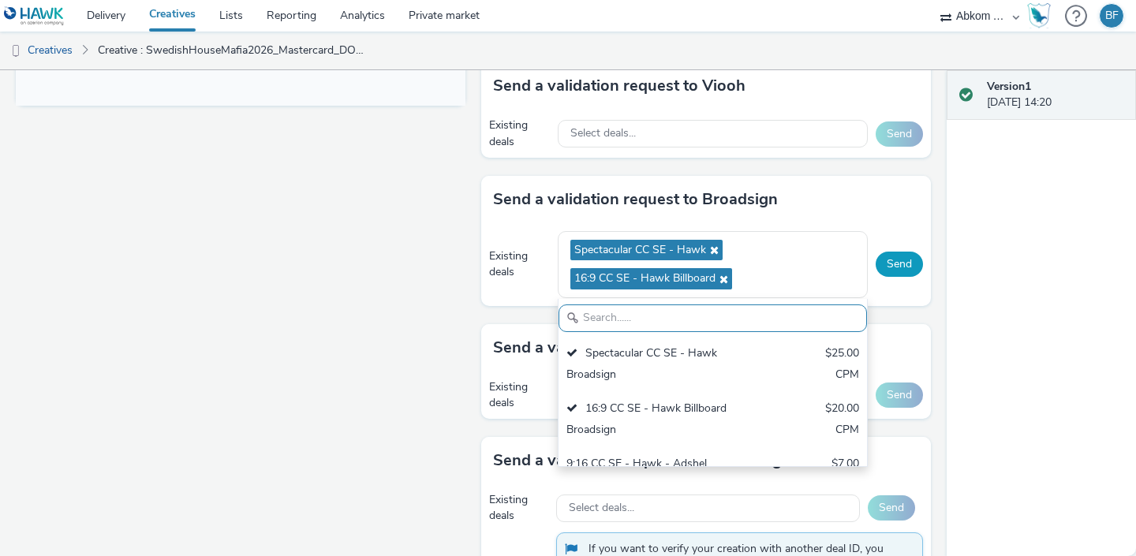
click at [899, 265] on button "Send" at bounding box center [899, 264] width 47 height 25
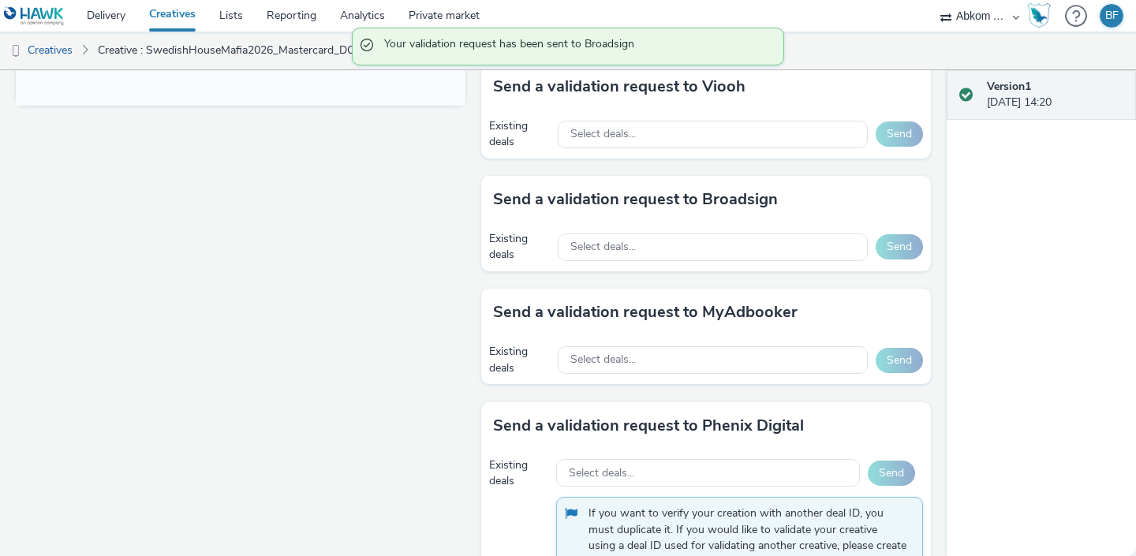
click at [180, 19] on link "Creatives" at bounding box center [172, 16] width 70 height 32
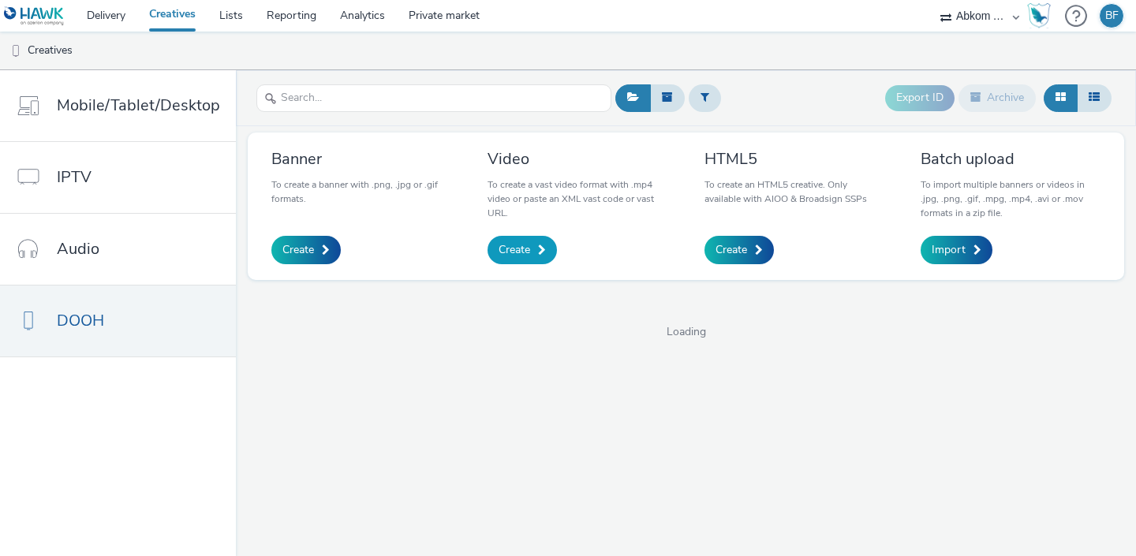
click at [524, 245] on span "Create" at bounding box center [515, 250] width 32 height 16
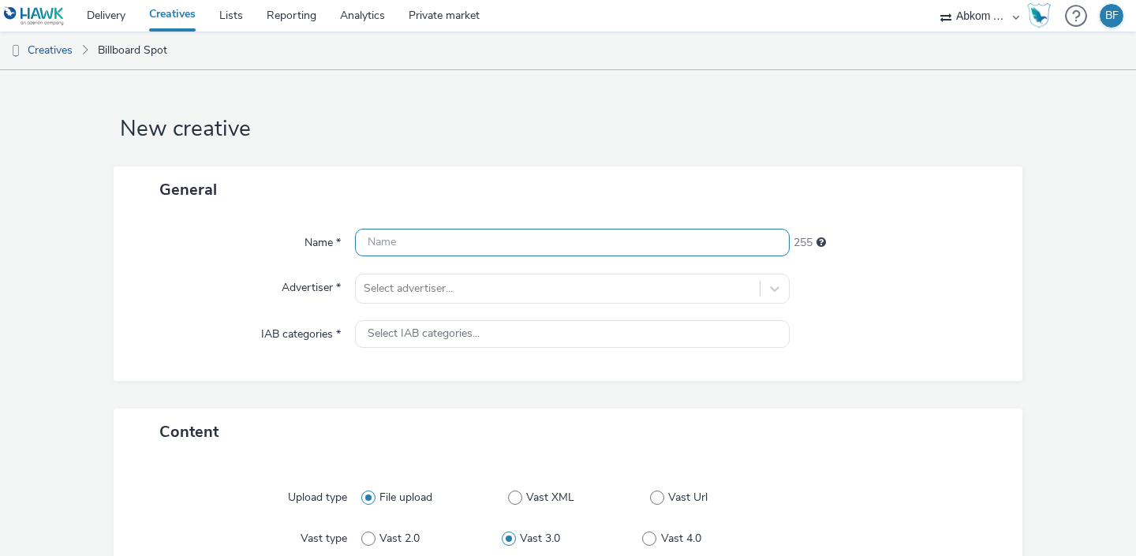
click at [473, 243] on input "text" at bounding box center [572, 243] width 435 height 28
paste input "SwedishHouseMafia2026_Mastercard_DOOH_2880x630px"
type input "SwedishHouseMafia2026_Mastercard_DOOH_2880x630px"
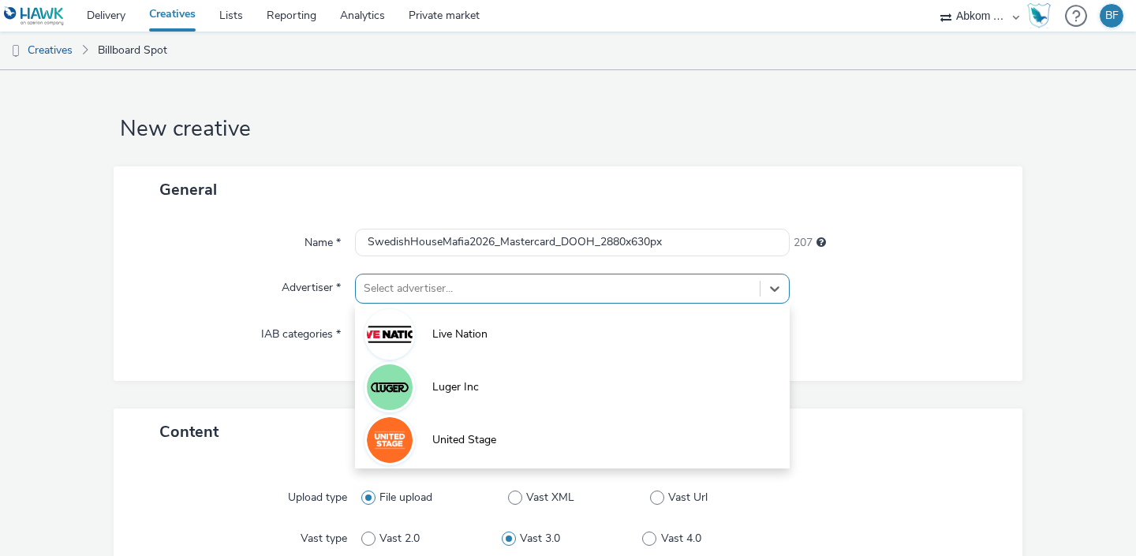
click at [491, 285] on div at bounding box center [558, 288] width 388 height 19
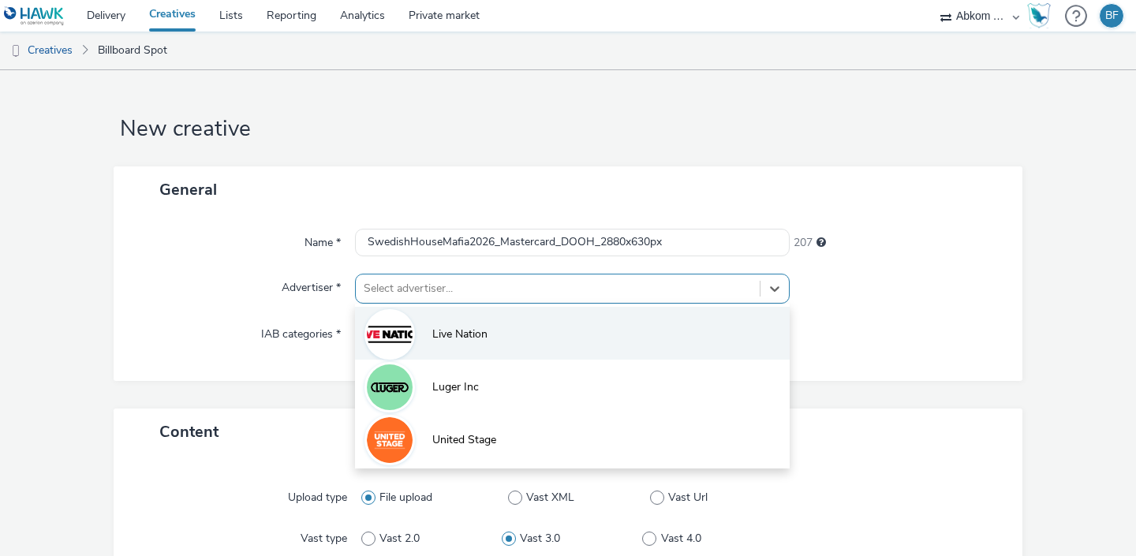
click at [483, 331] on span "Live Nation" at bounding box center [459, 335] width 55 height 16
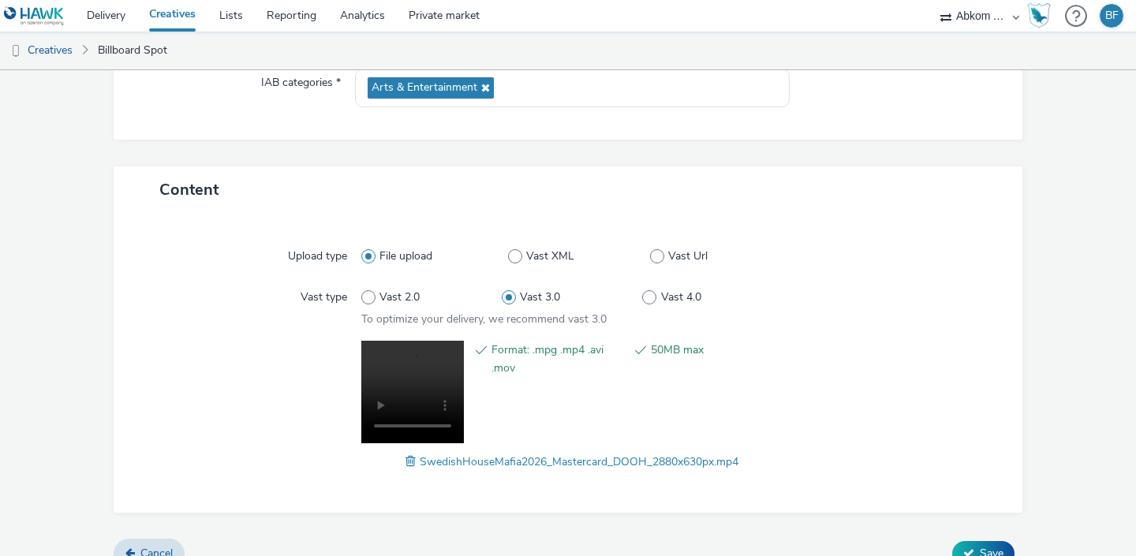
scroll to position [275, 0]
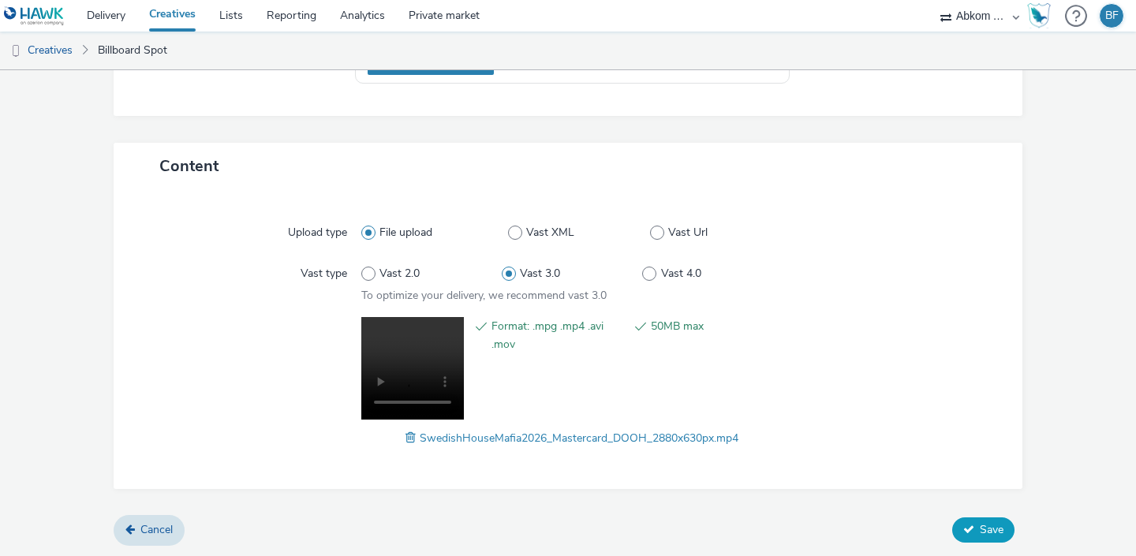
click at [974, 518] on button "Save" at bounding box center [983, 530] width 62 height 25
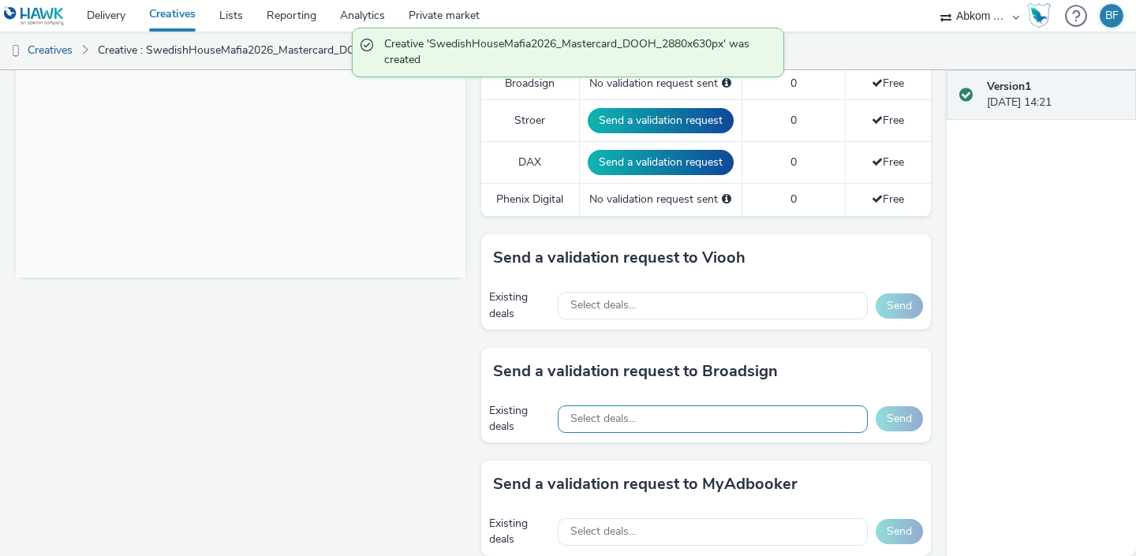
scroll to position [560, 0]
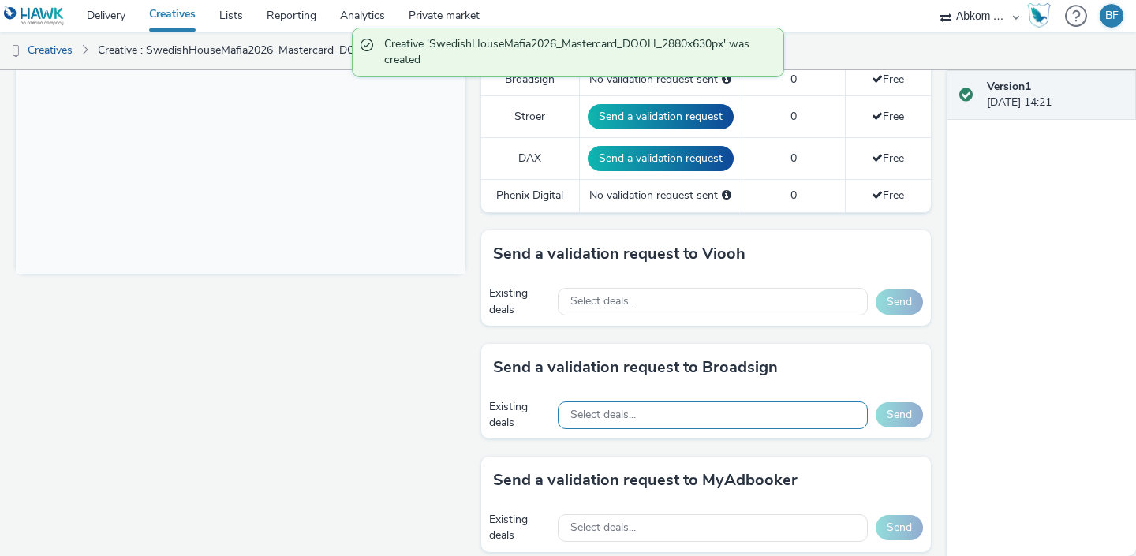
click at [796, 405] on div "Select deals..." at bounding box center [713, 416] width 310 height 28
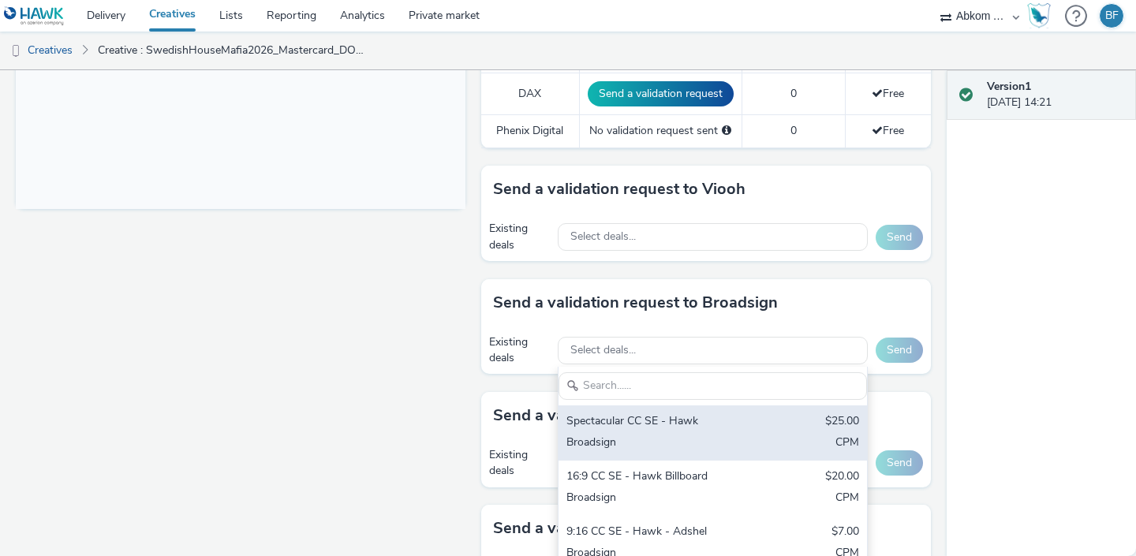
scroll to position [634, 0]
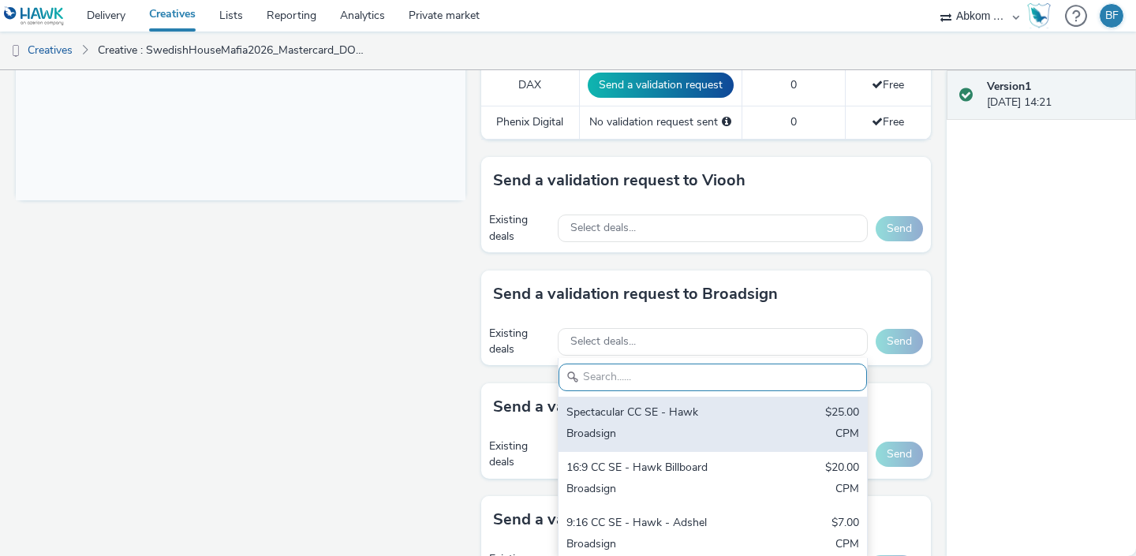
click at [712, 422] on div "Spectacular CC SE - Hawk $25.00 Broadsign CPM" at bounding box center [713, 424] width 309 height 55
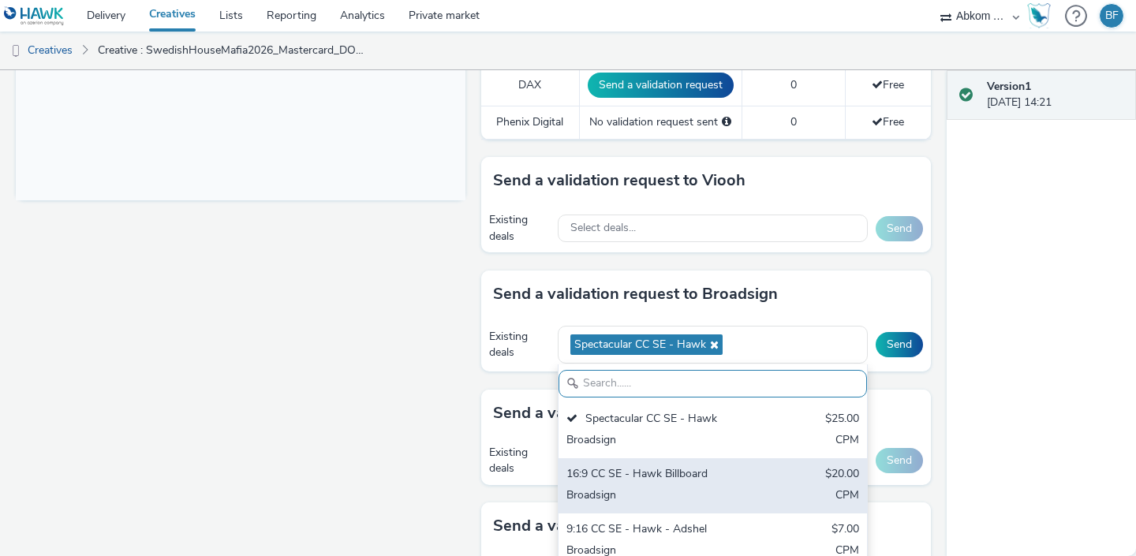
click at [700, 481] on div "16:9 CC SE - Hawk Billboard" at bounding box center [663, 475] width 193 height 18
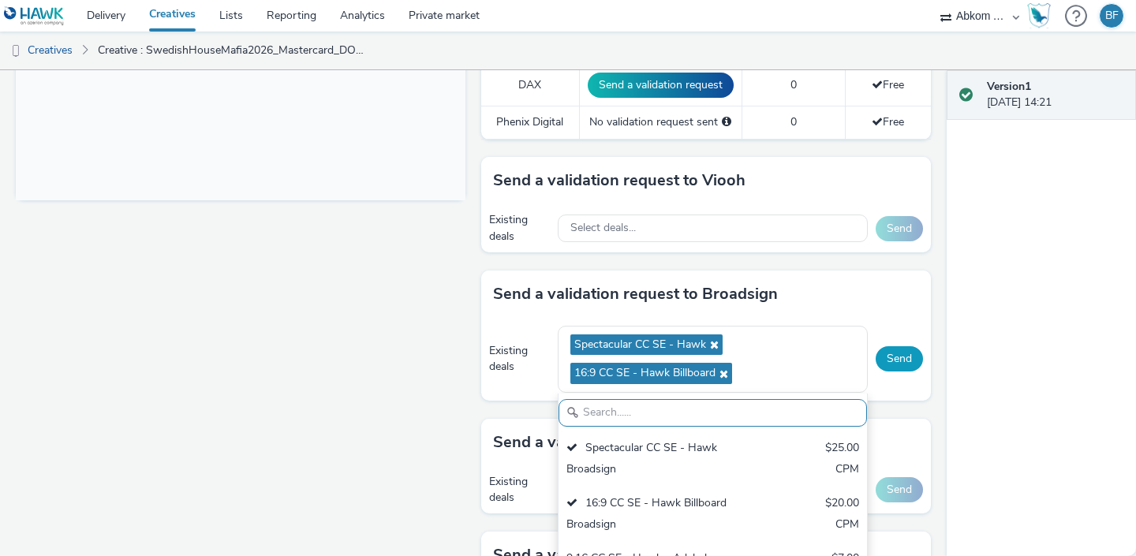
click at [895, 362] on button "Send" at bounding box center [899, 358] width 47 height 25
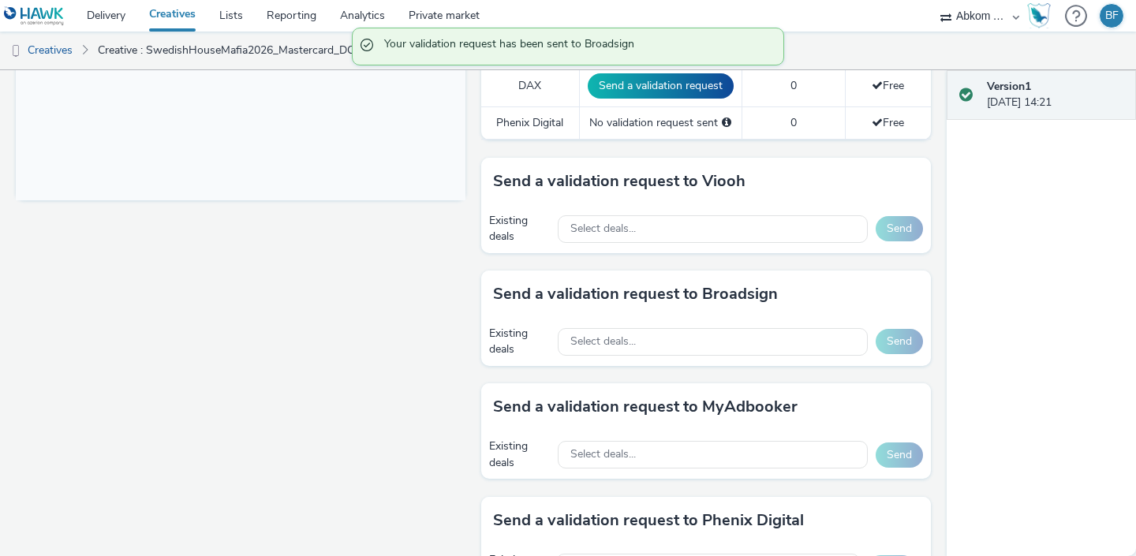
click at [189, 17] on link "Creatives" at bounding box center [172, 16] width 70 height 32
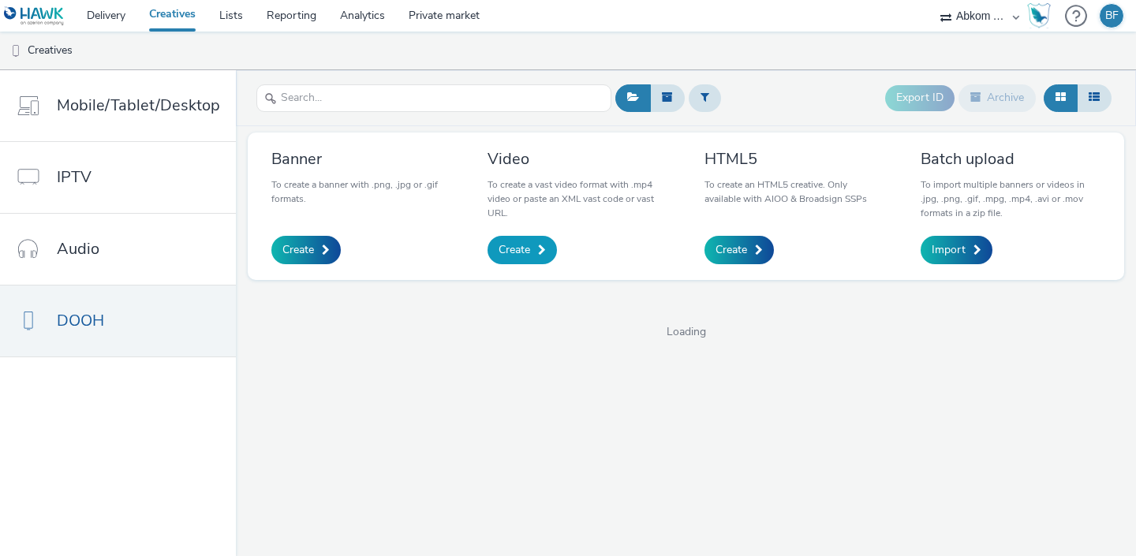
click at [514, 251] on span "Create" at bounding box center [515, 250] width 32 height 16
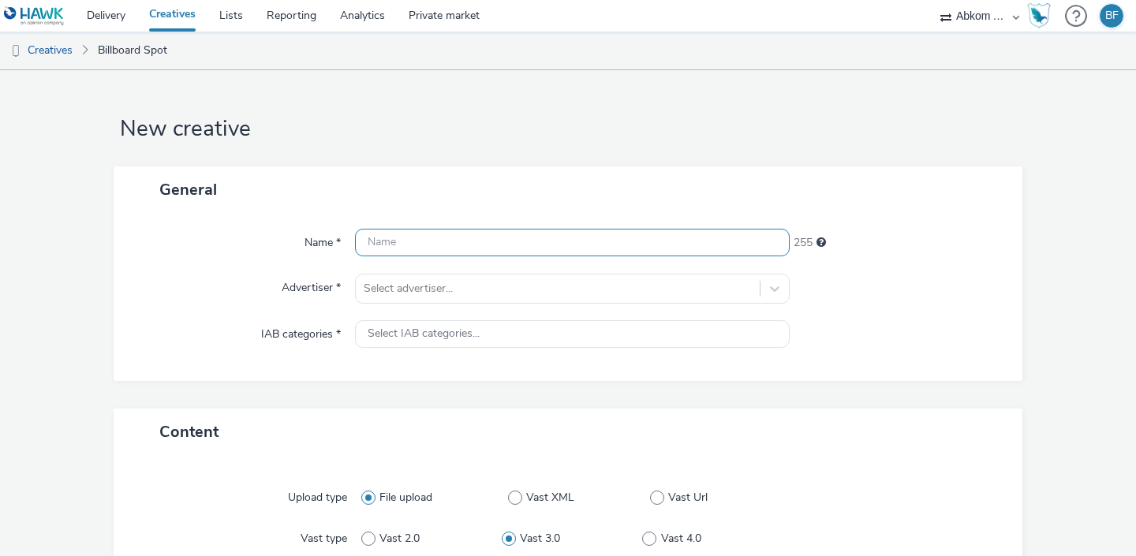
click at [451, 241] on input "text" at bounding box center [572, 243] width 435 height 28
paste input "SwedishHouseMafia2026_Mastercard_DOOH_2880x648px"
type input "SwedishHouseMafia2026_Mastercard_DOOH_2880x648px"
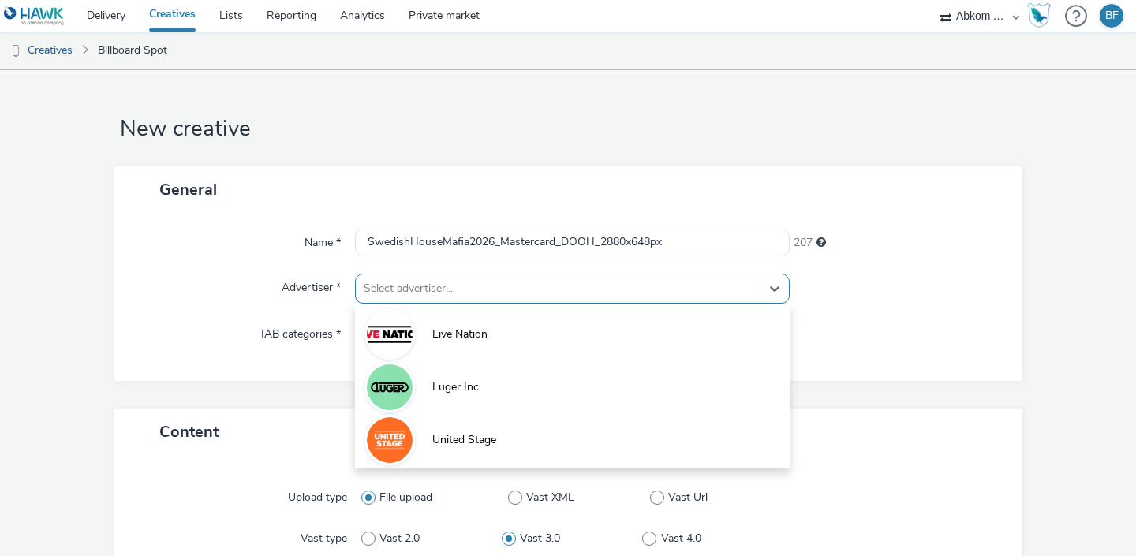
click at [469, 291] on div at bounding box center [558, 288] width 388 height 19
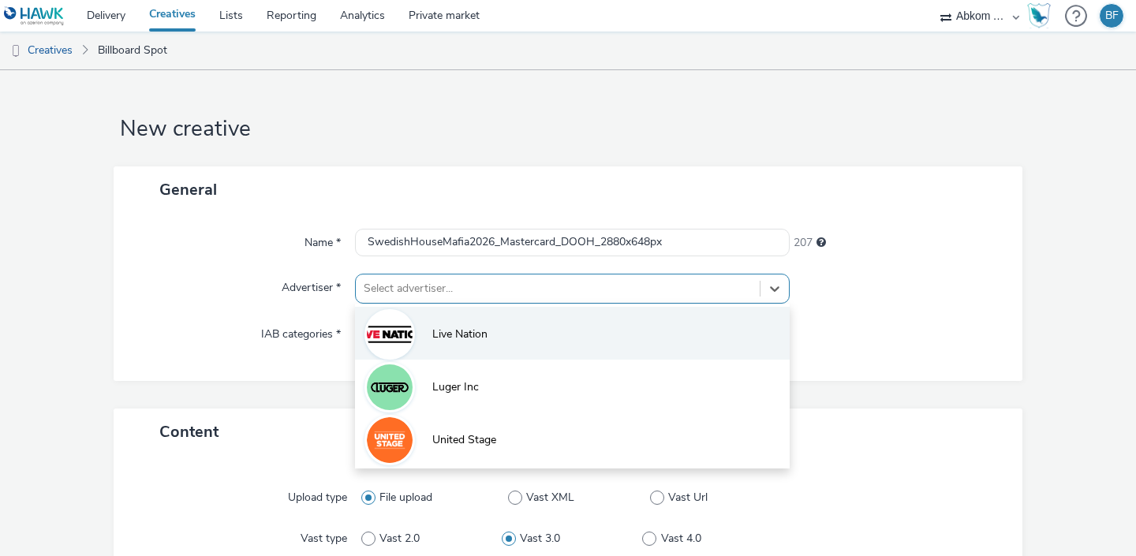
click at [461, 327] on span "Live Nation" at bounding box center [459, 335] width 55 height 16
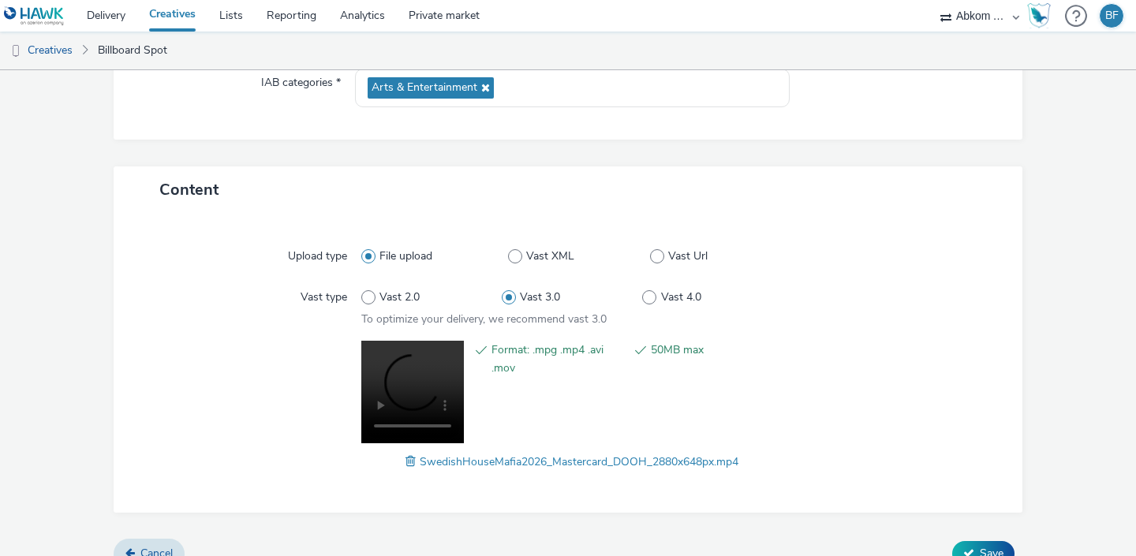
scroll to position [275, 0]
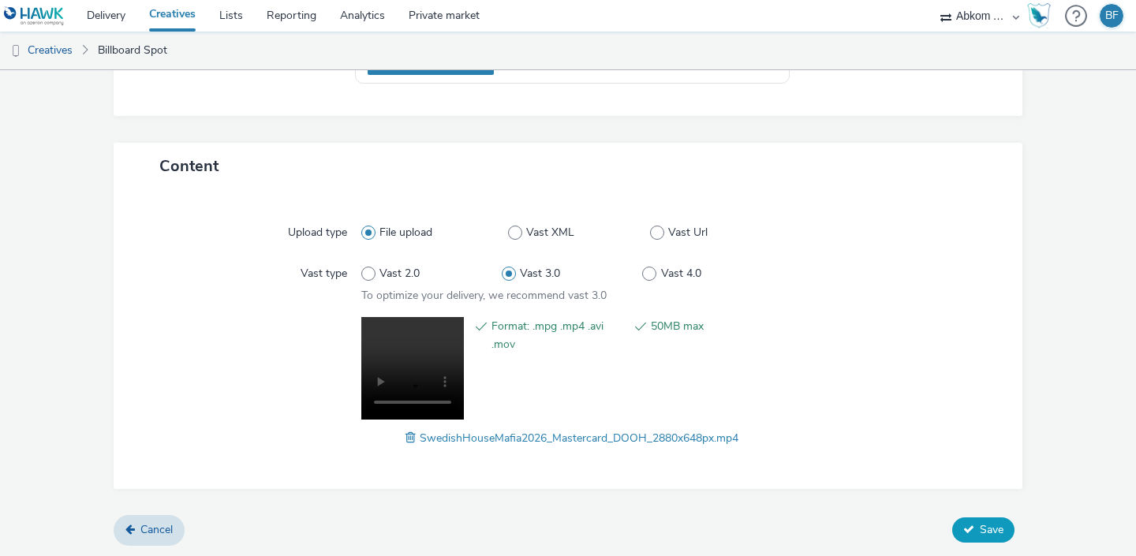
click at [980, 529] on span "Save" at bounding box center [992, 529] width 24 height 15
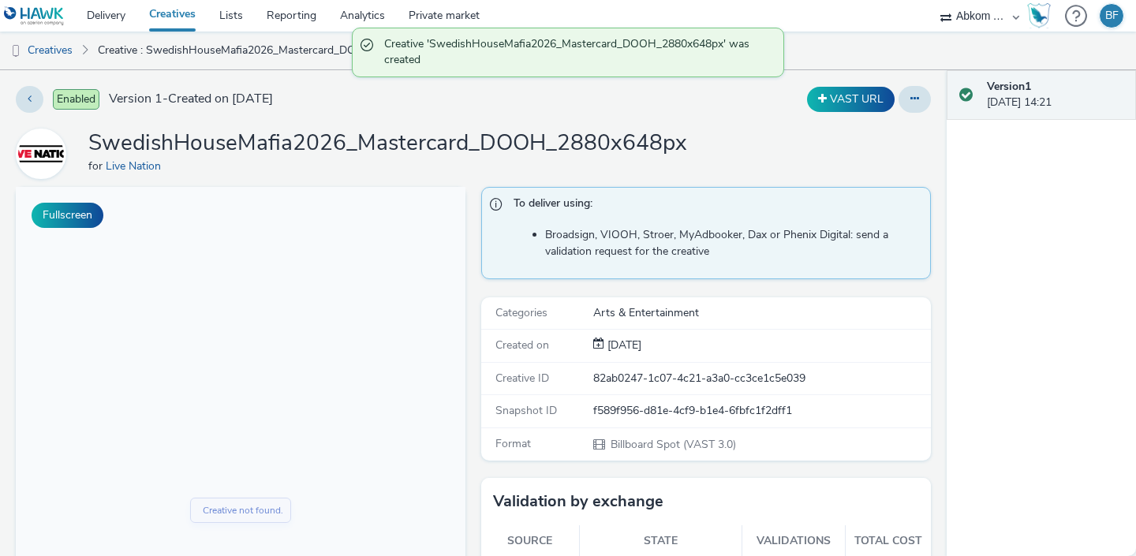
scroll to position [564, 0]
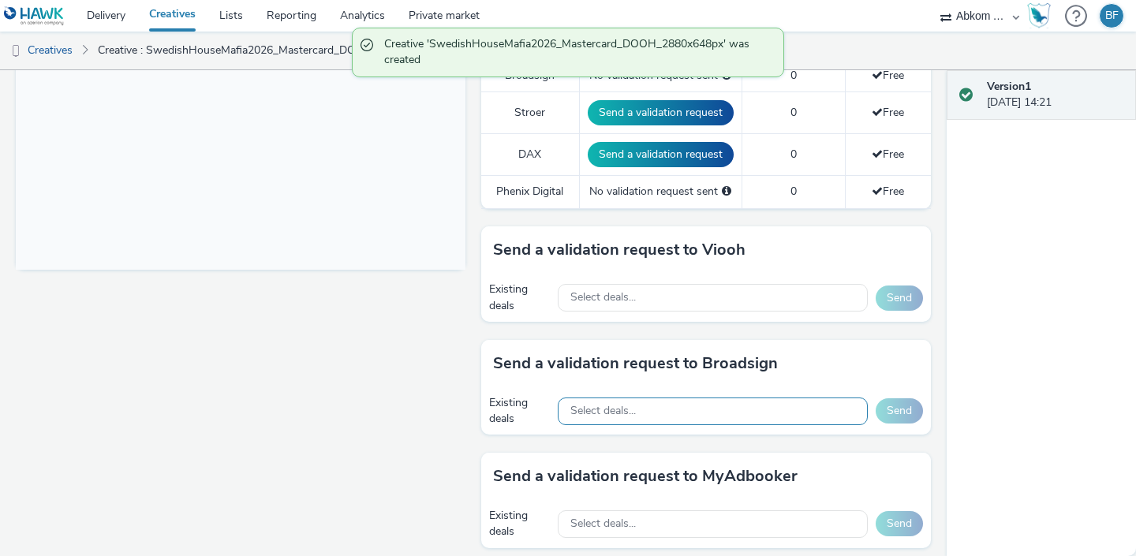
click at [705, 421] on div "Select deals..." at bounding box center [713, 412] width 310 height 28
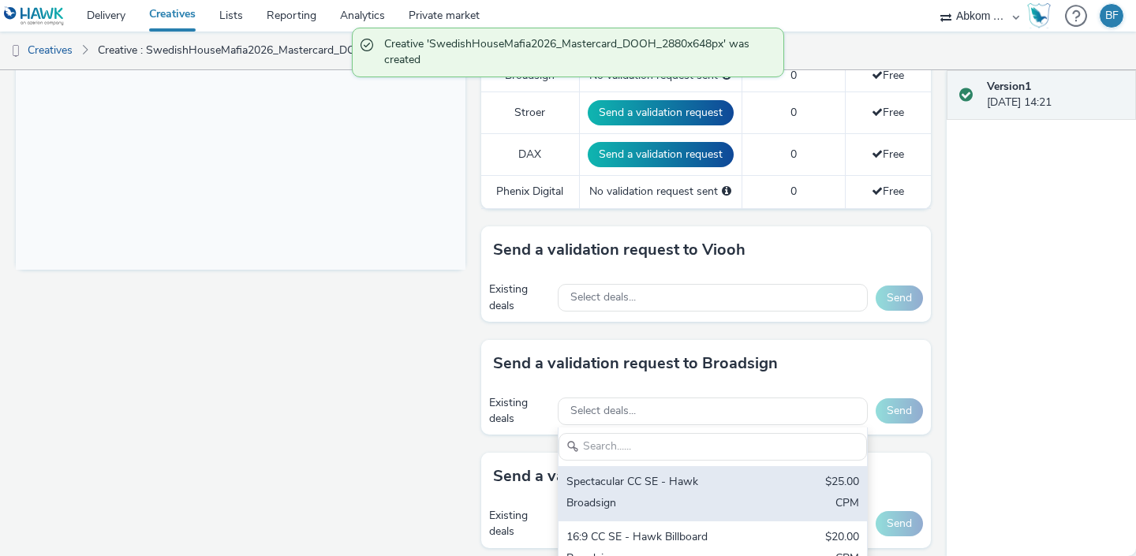
scroll to position [0, 0]
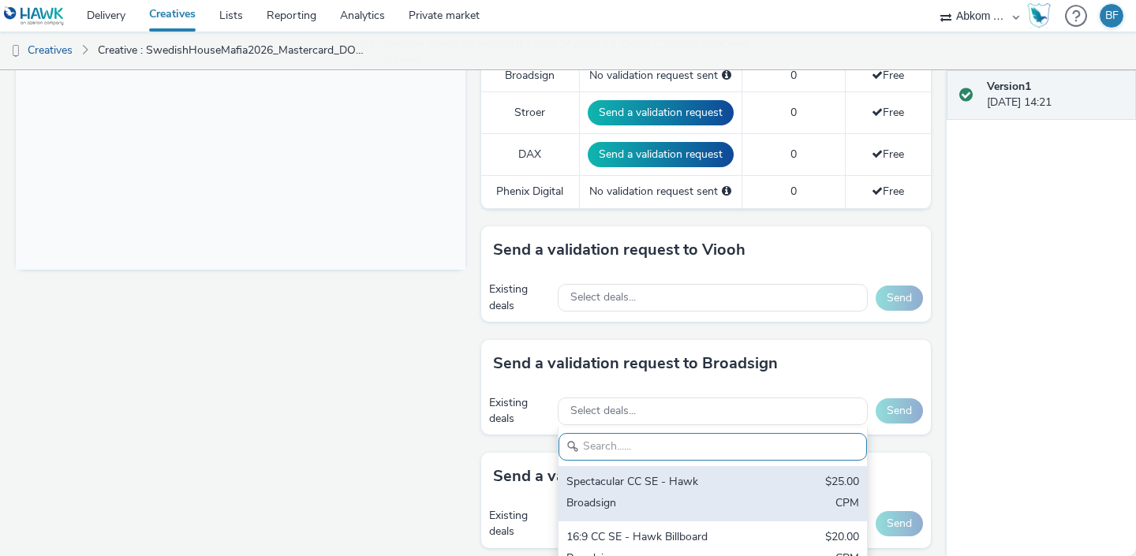
click at [674, 482] on div "Spectacular CC SE - Hawk" at bounding box center [663, 483] width 193 height 18
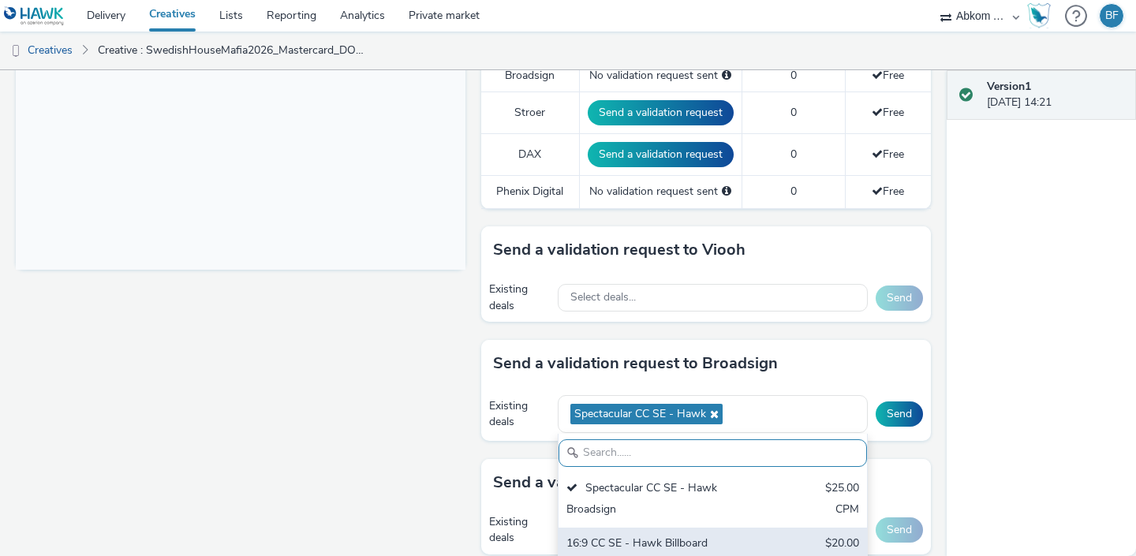
click at [652, 544] on div "16:9 CC SE - Hawk Billboard" at bounding box center [663, 545] width 193 height 18
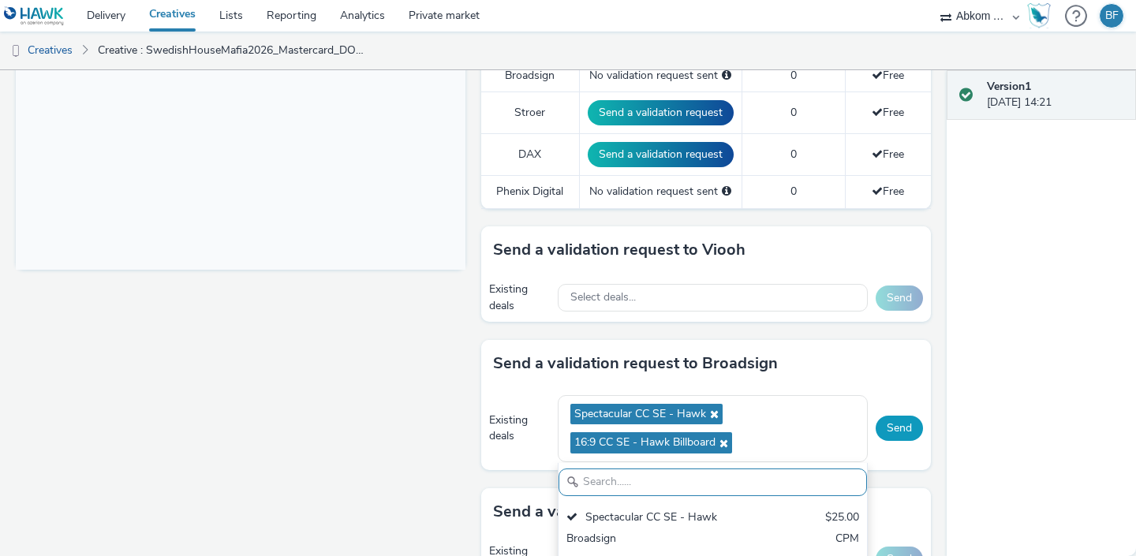
click at [896, 430] on button "Send" at bounding box center [899, 428] width 47 height 25
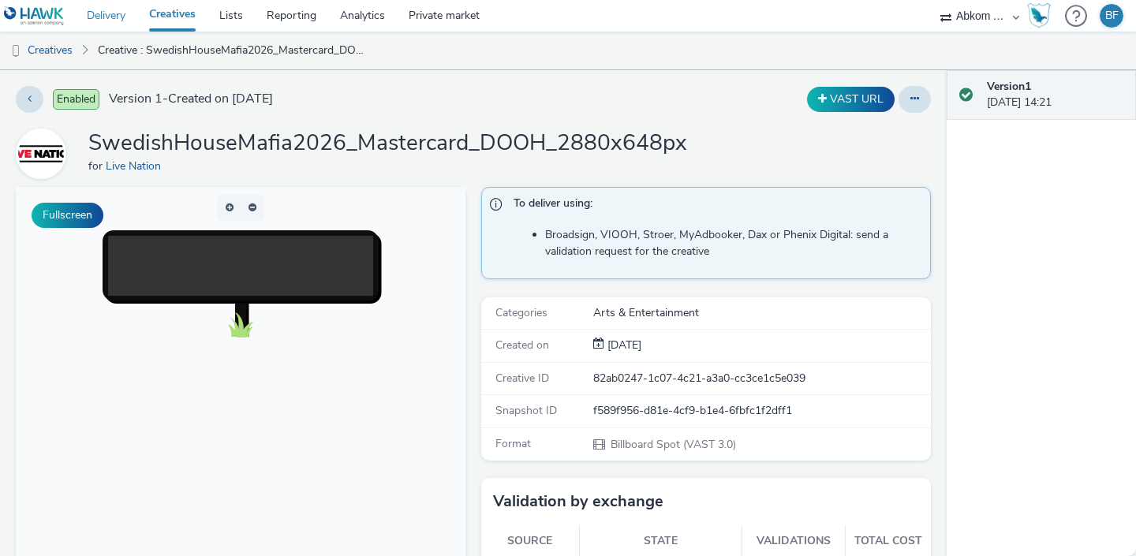
click at [108, 21] on link "Delivery" at bounding box center [106, 16] width 62 height 32
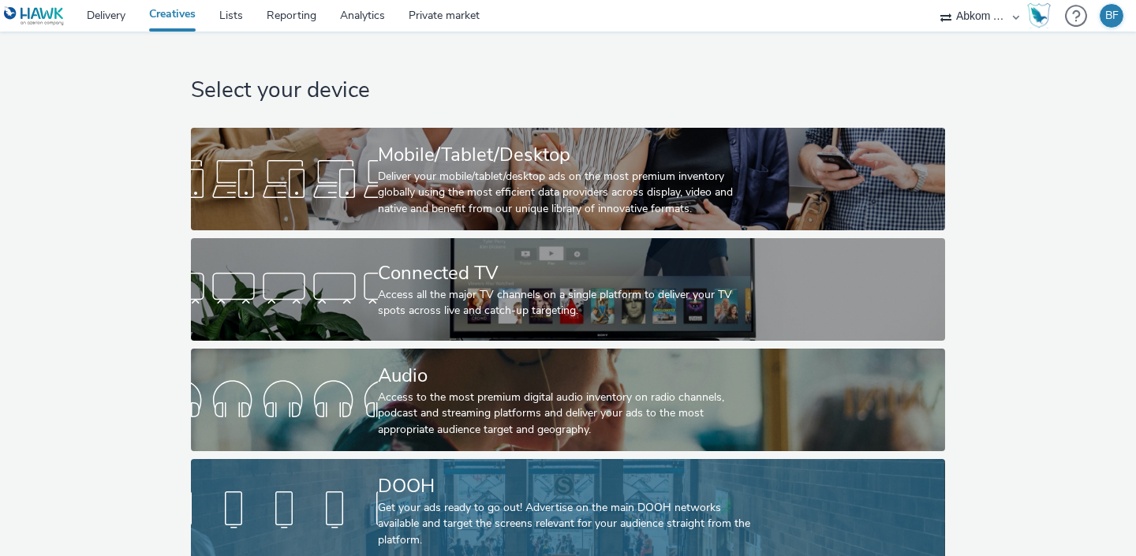
click at [318, 494] on div at bounding box center [284, 510] width 187 height 50
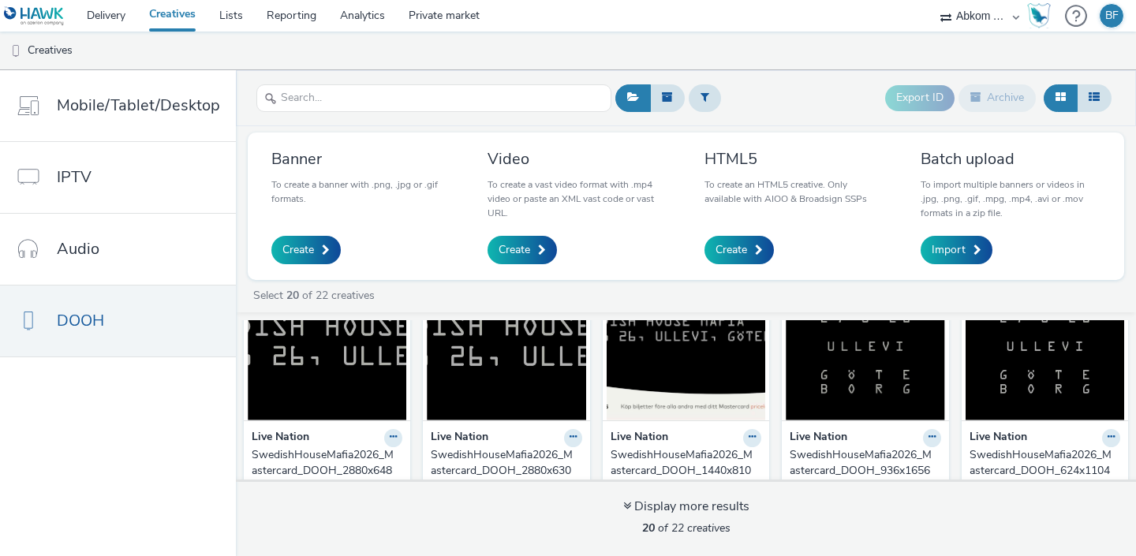
scroll to position [70, 0]
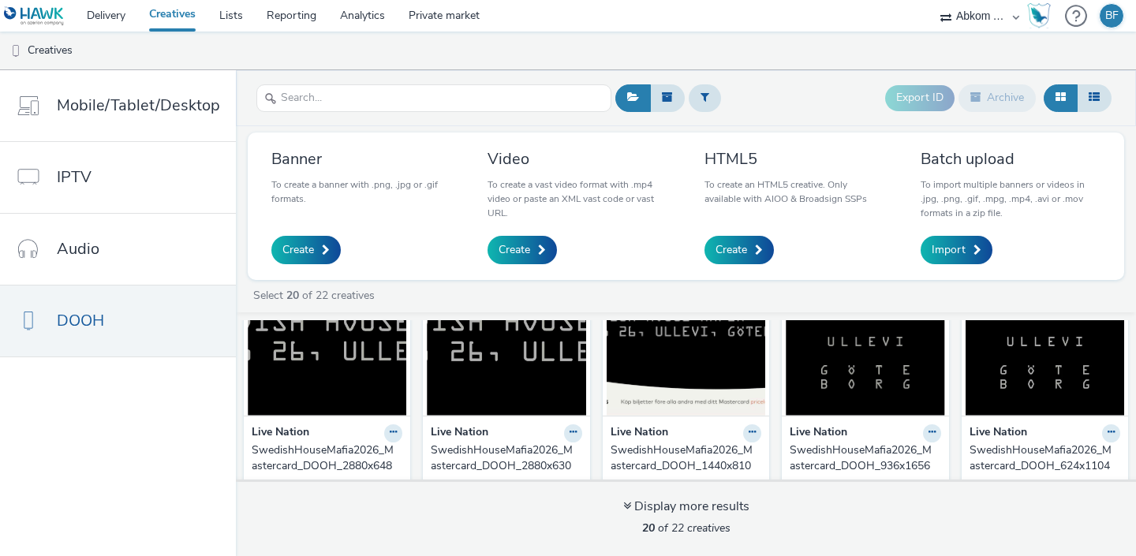
click at [492, 381] on img at bounding box center [506, 339] width 159 height 154
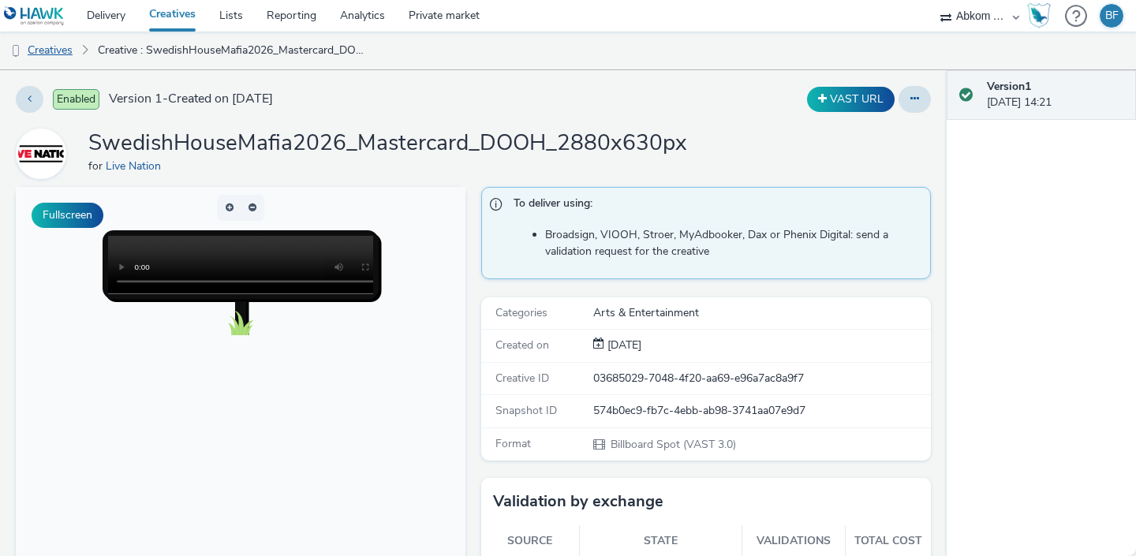
click at [58, 48] on link "Creatives" at bounding box center [40, 51] width 80 height 38
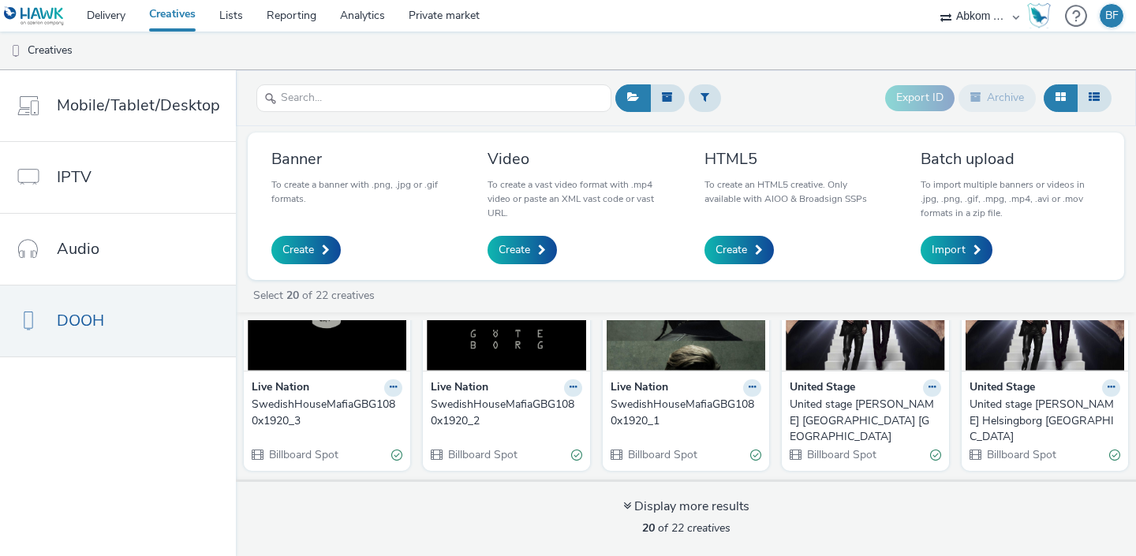
scroll to position [389, 0]
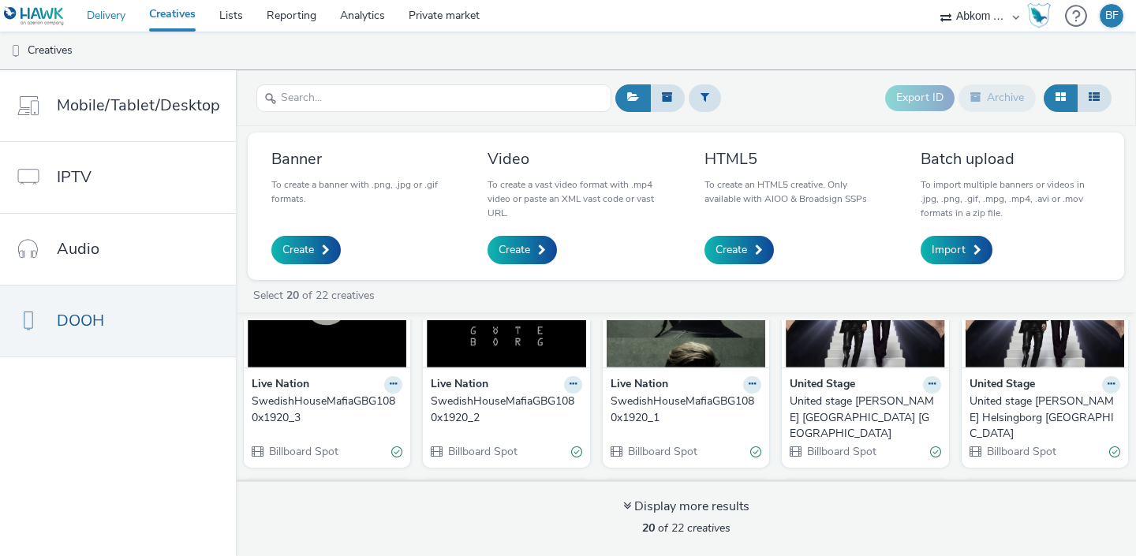
click at [117, 16] on link "Delivery" at bounding box center [106, 16] width 62 height 32
